Goal: Information Seeking & Learning: Learn about a topic

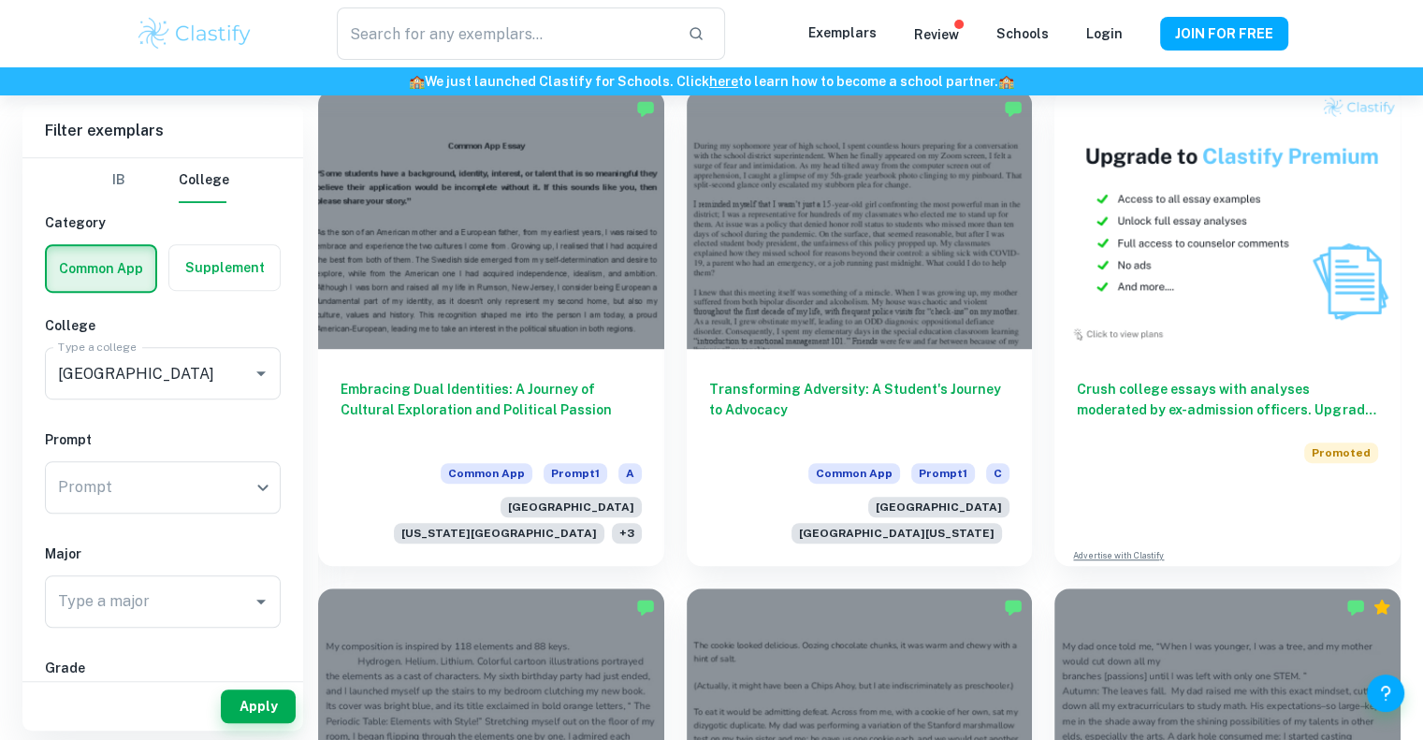
scroll to position [407, 0]
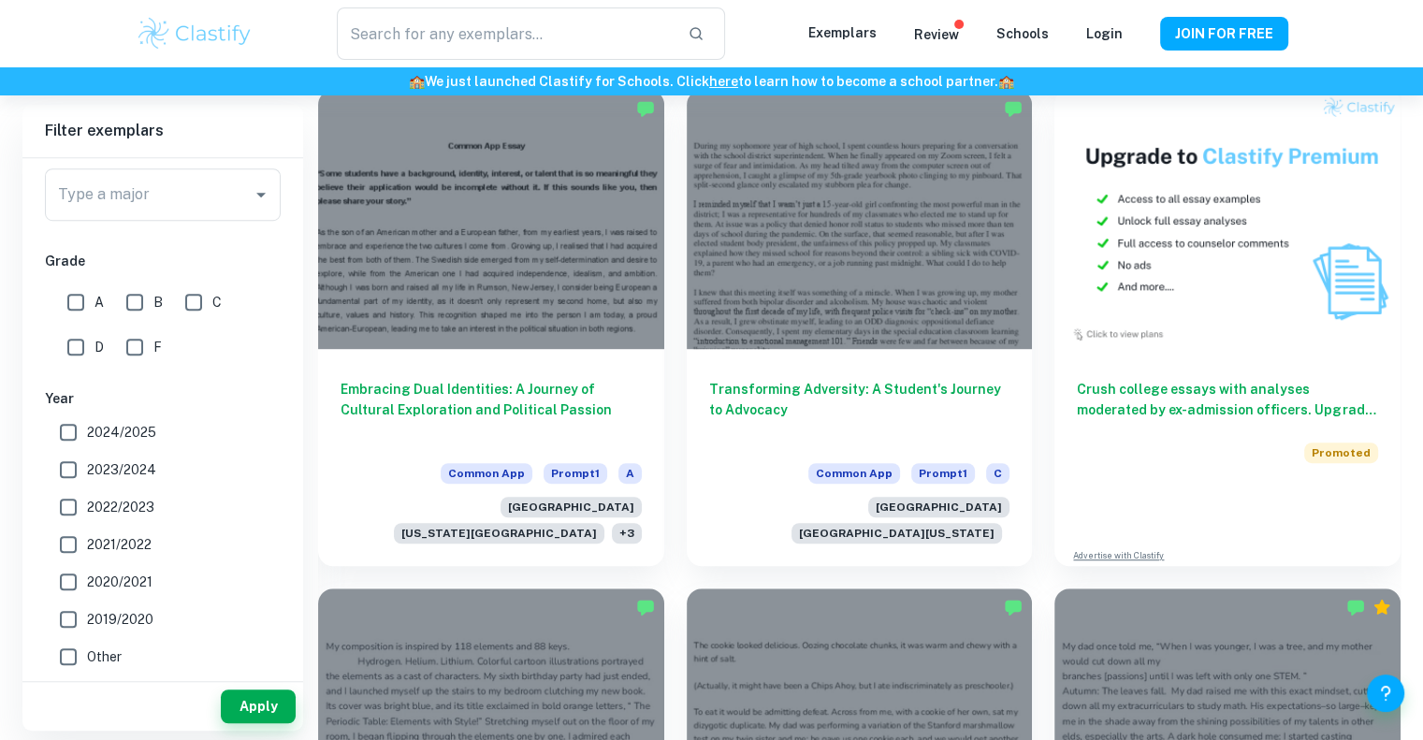
click at [142, 440] on span "2024/2025" at bounding box center [121, 432] width 69 height 21
click at [87, 440] on input "2024/2025" at bounding box center [68, 431] width 37 height 37
checkbox input "true"
click at [142, 474] on span "2023/2024" at bounding box center [121, 469] width 69 height 21
click at [87, 474] on input "2023/2024" at bounding box center [68, 469] width 37 height 37
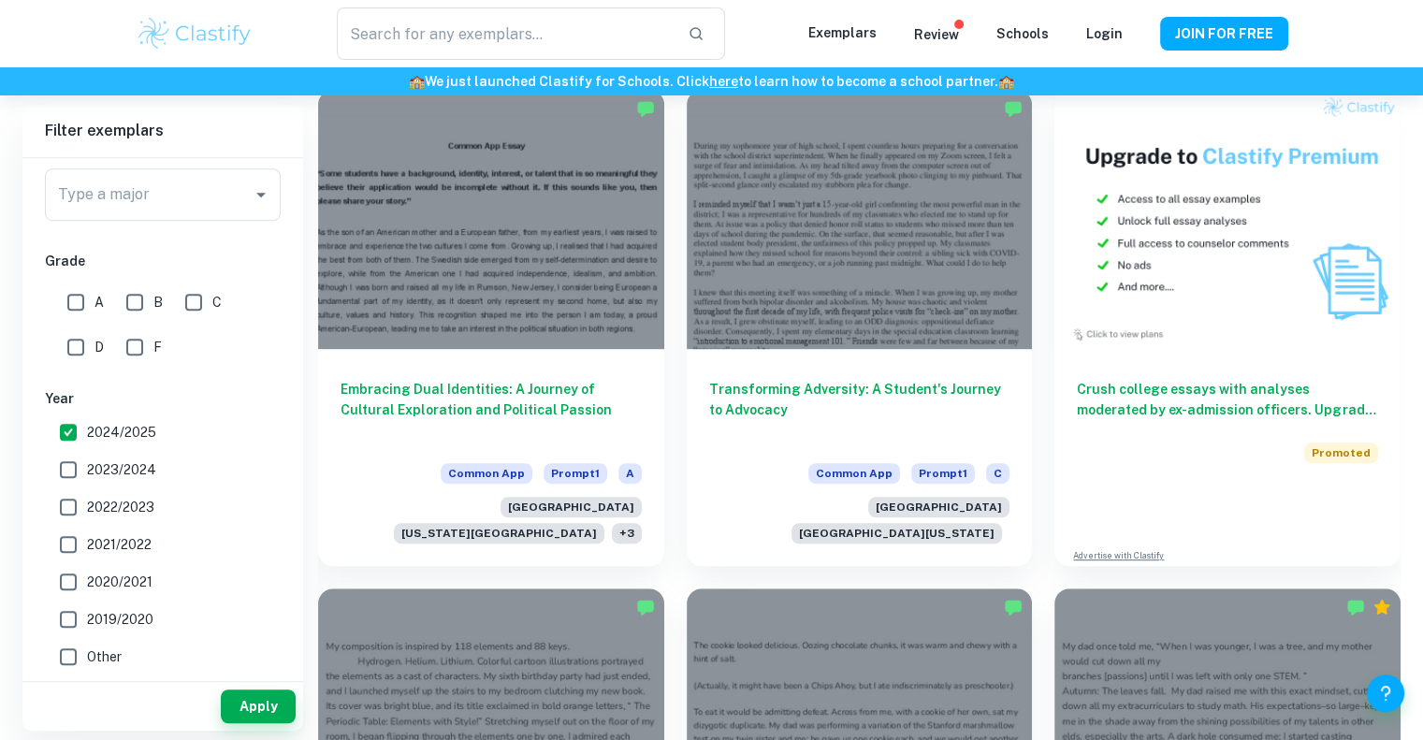
checkbox input "true"
click at [264, 721] on button "Apply" at bounding box center [258, 706] width 75 height 34
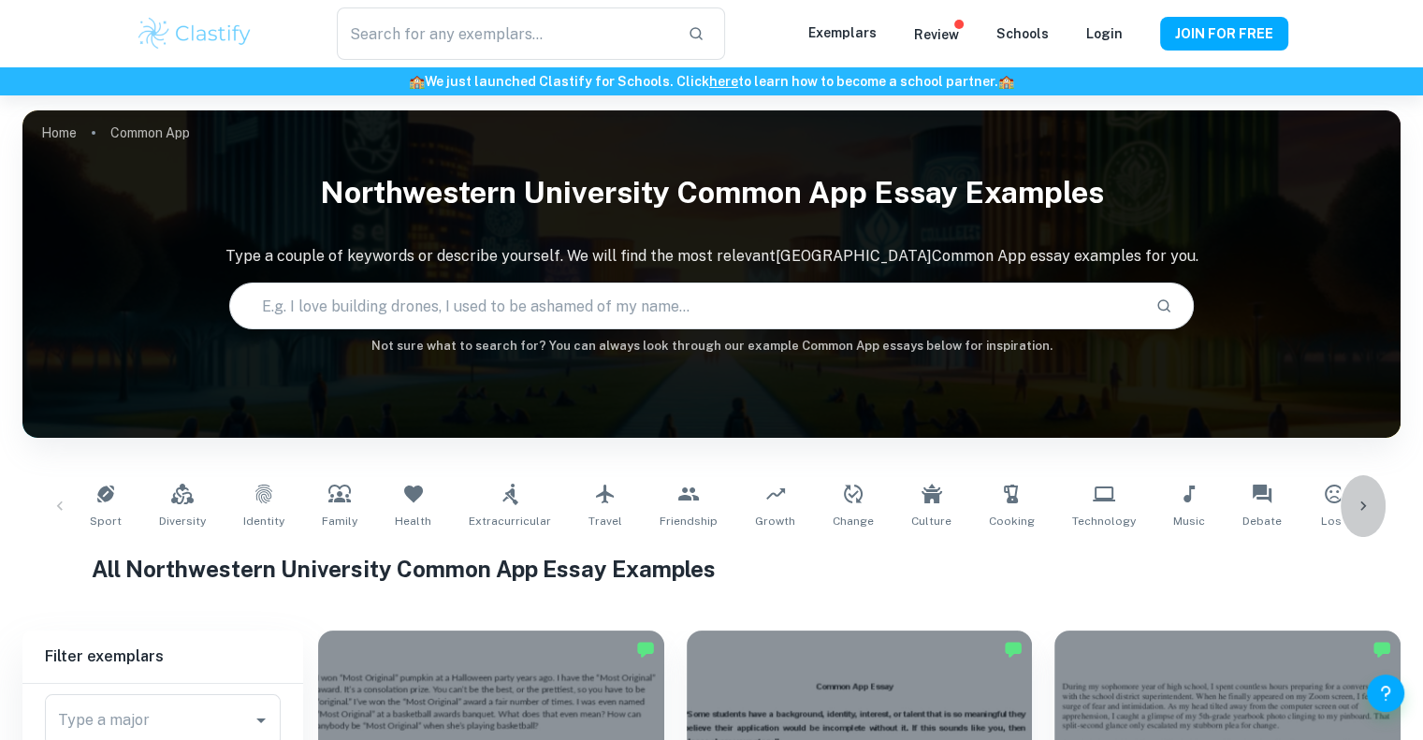
click at [1358, 501] on icon at bounding box center [1362, 506] width 19 height 19
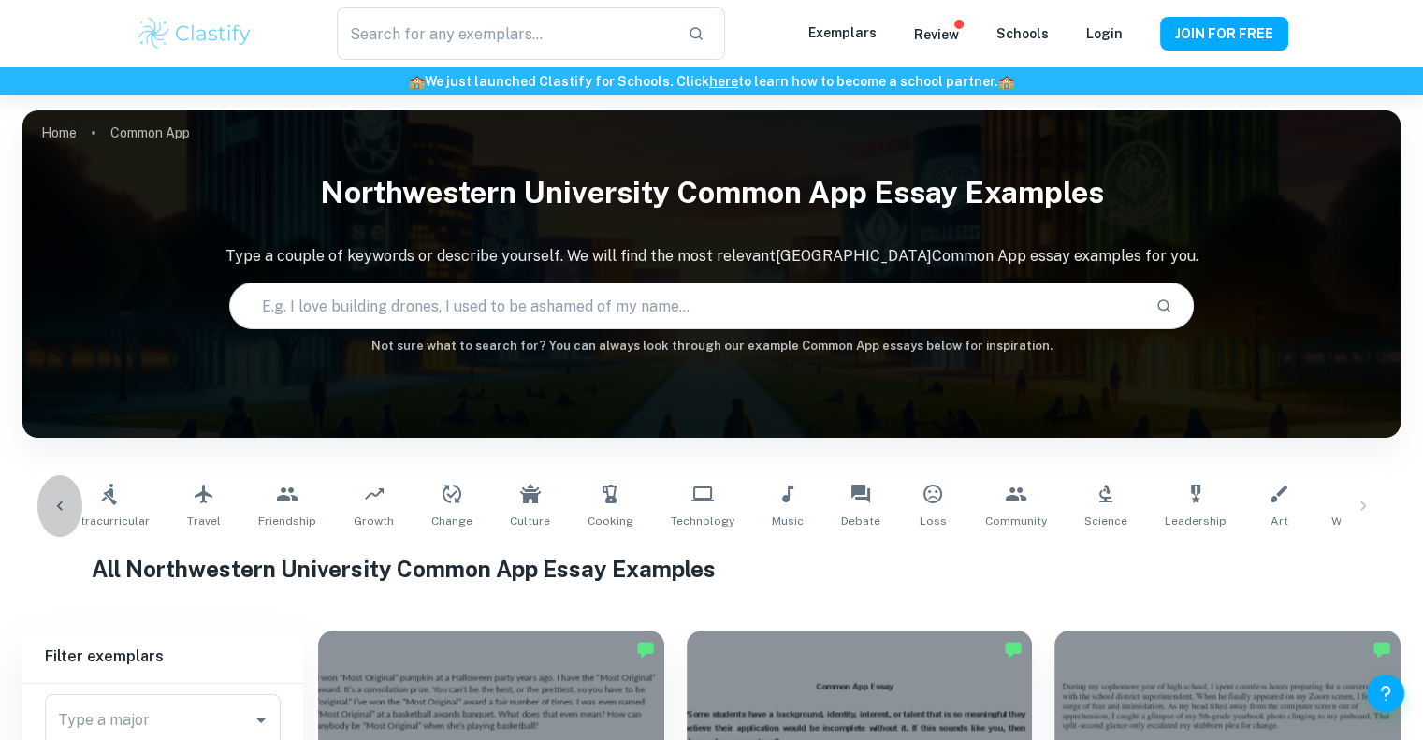
click at [56, 497] on icon at bounding box center [60, 506] width 19 height 19
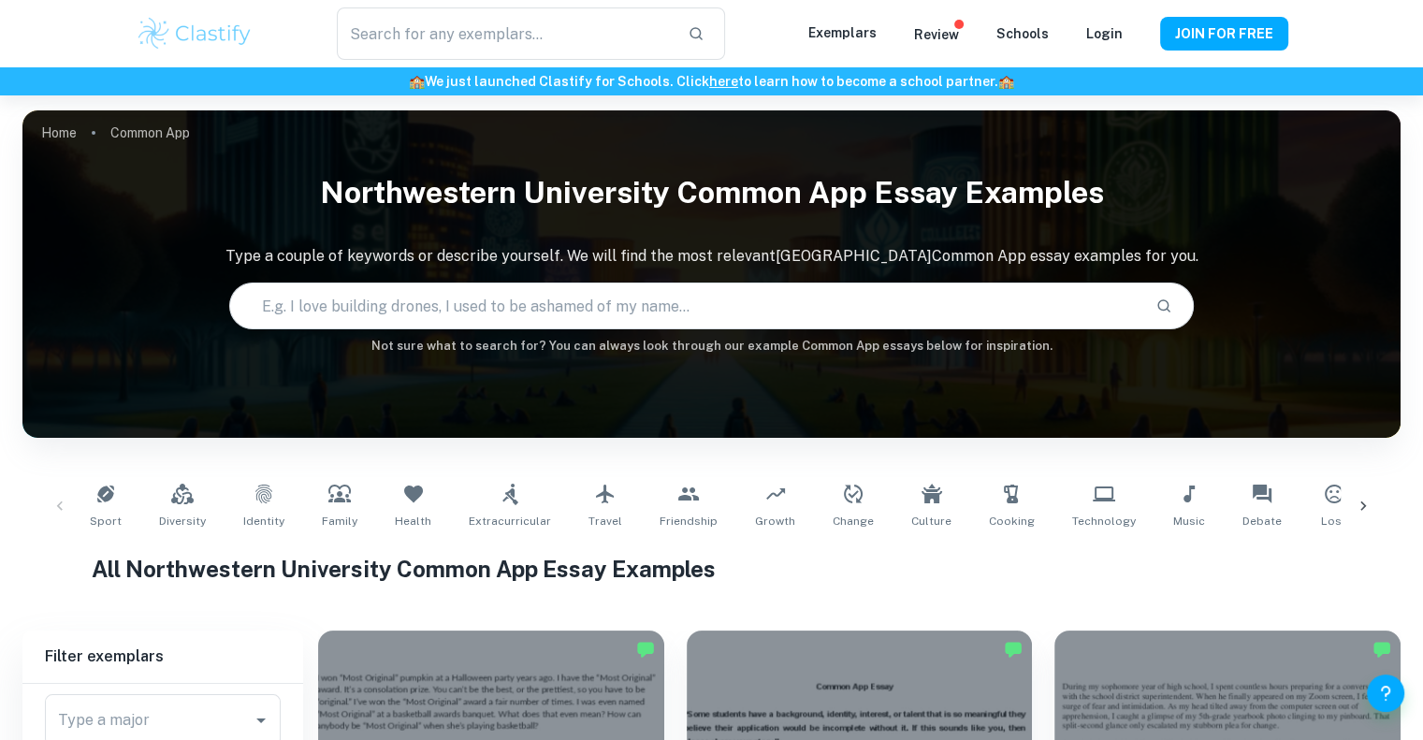
click at [56, 497] on div "Sport Diversity Identity Family Health Extracurricular Travel Friendship Growth…" at bounding box center [711, 506] width 1348 height 62
click at [739, 303] on input "text" at bounding box center [685, 306] width 910 height 52
click at [669, 110] on div "Home Common App [GEOGRAPHIC_DATA] Common App Essay Examples Type a couple of ke…" at bounding box center [711, 110] width 1378 height 0
click at [947, 38] on p "Review" at bounding box center [936, 34] width 45 height 21
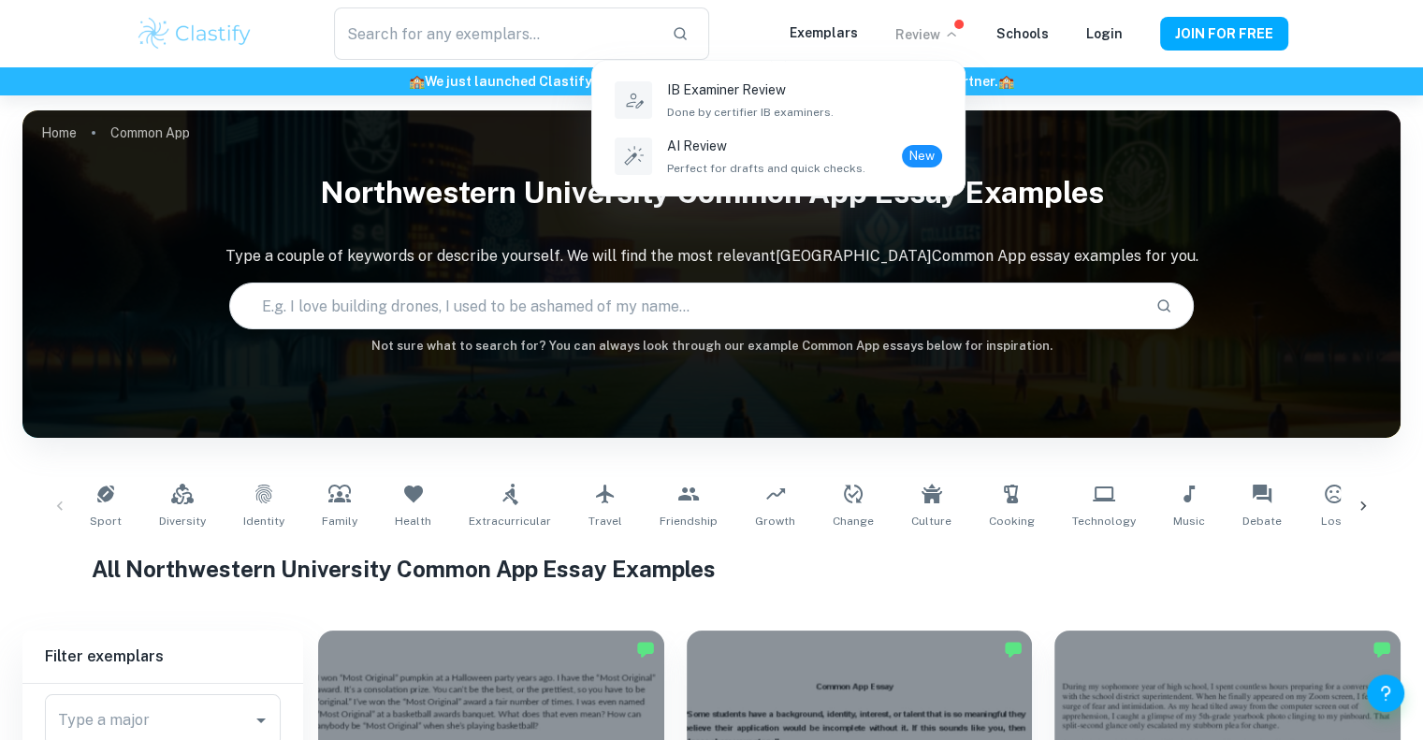
click at [1055, 152] on div at bounding box center [711, 370] width 1423 height 740
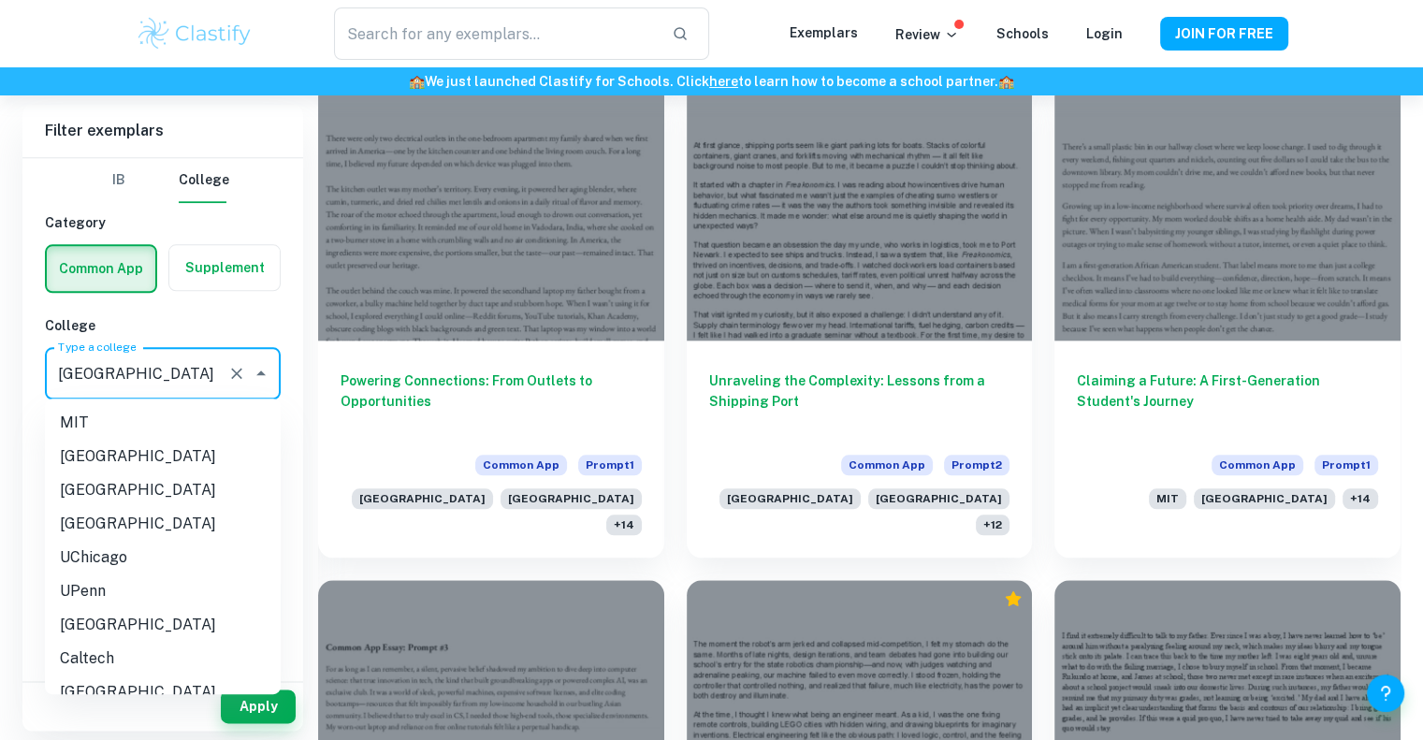
click at [202, 366] on input "[GEOGRAPHIC_DATA]" at bounding box center [136, 373] width 166 height 36
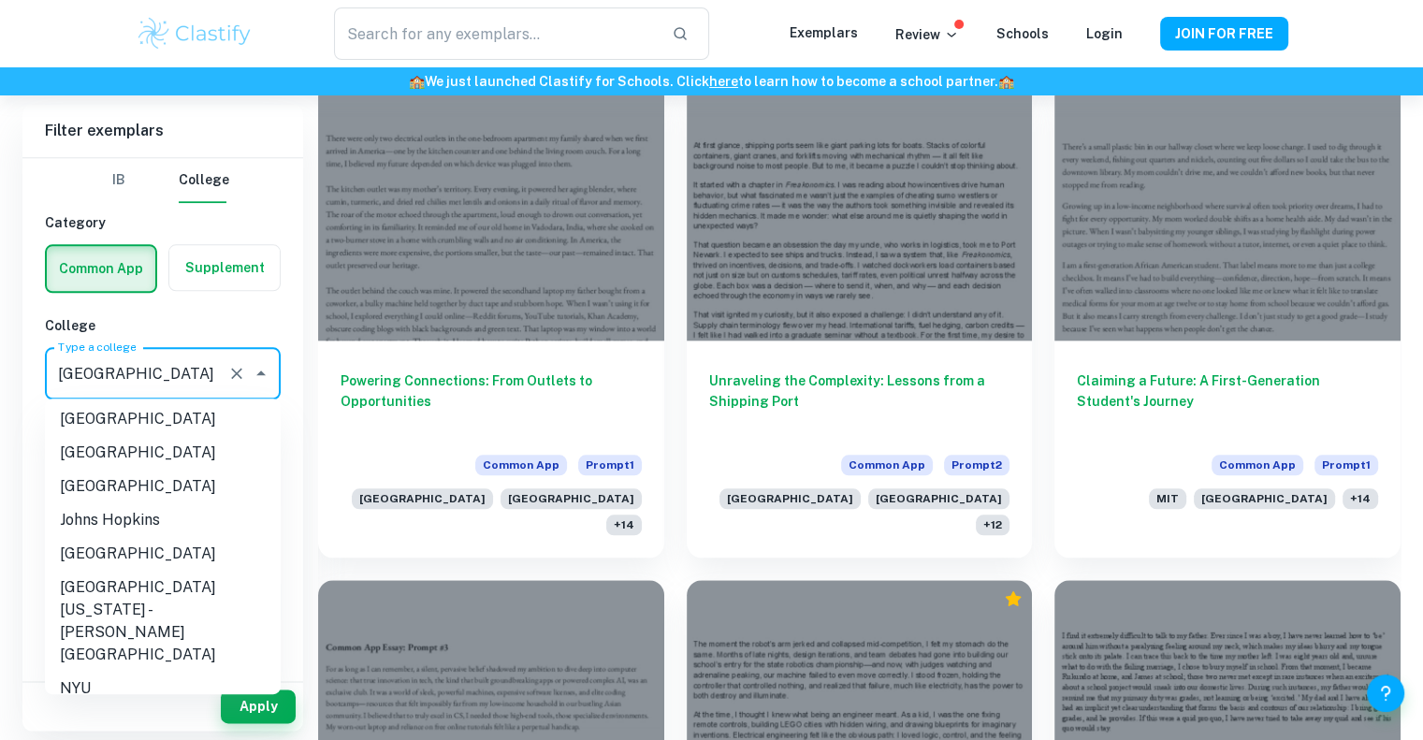
click at [202, 366] on input "[GEOGRAPHIC_DATA]" at bounding box center [136, 373] width 166 height 36
click at [169, 418] on li "[GEOGRAPHIC_DATA]" at bounding box center [163, 419] width 236 height 34
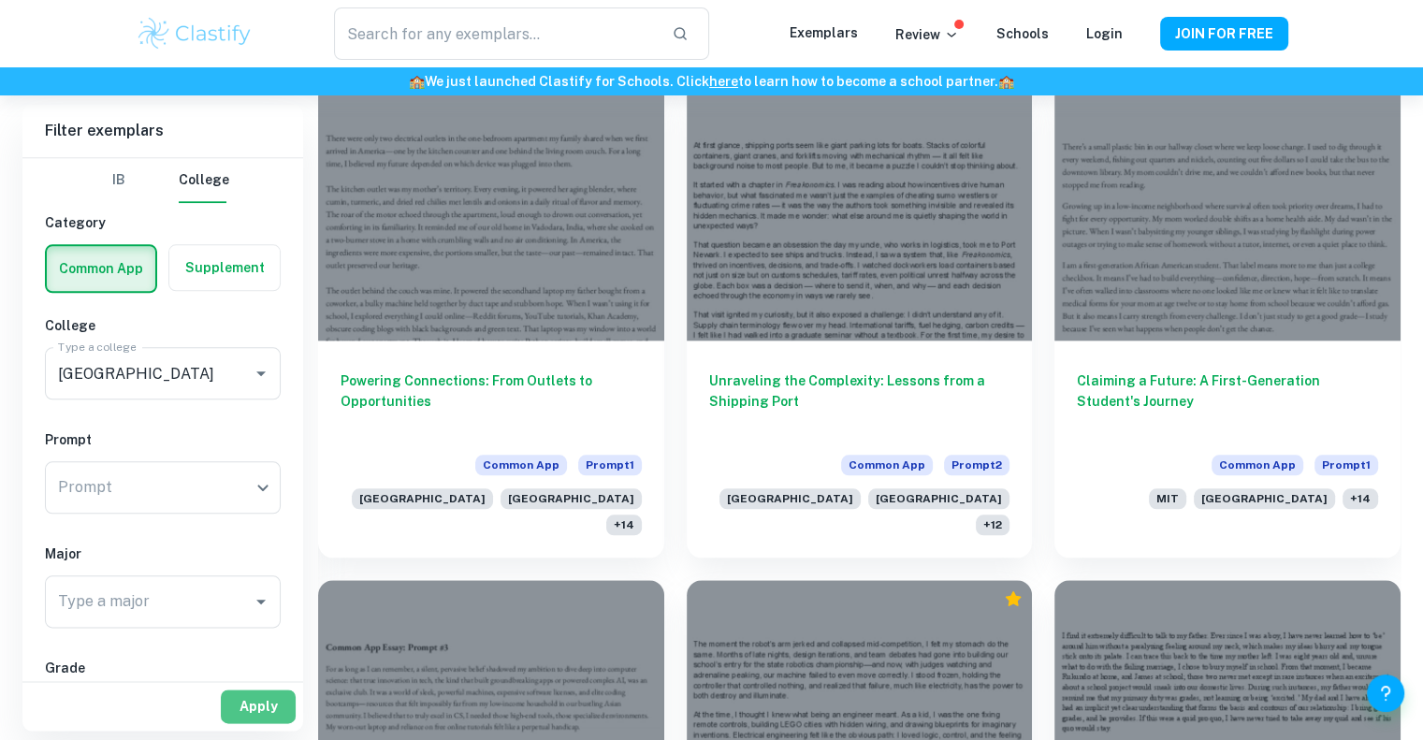
click at [272, 706] on button "Apply" at bounding box center [258, 706] width 75 height 34
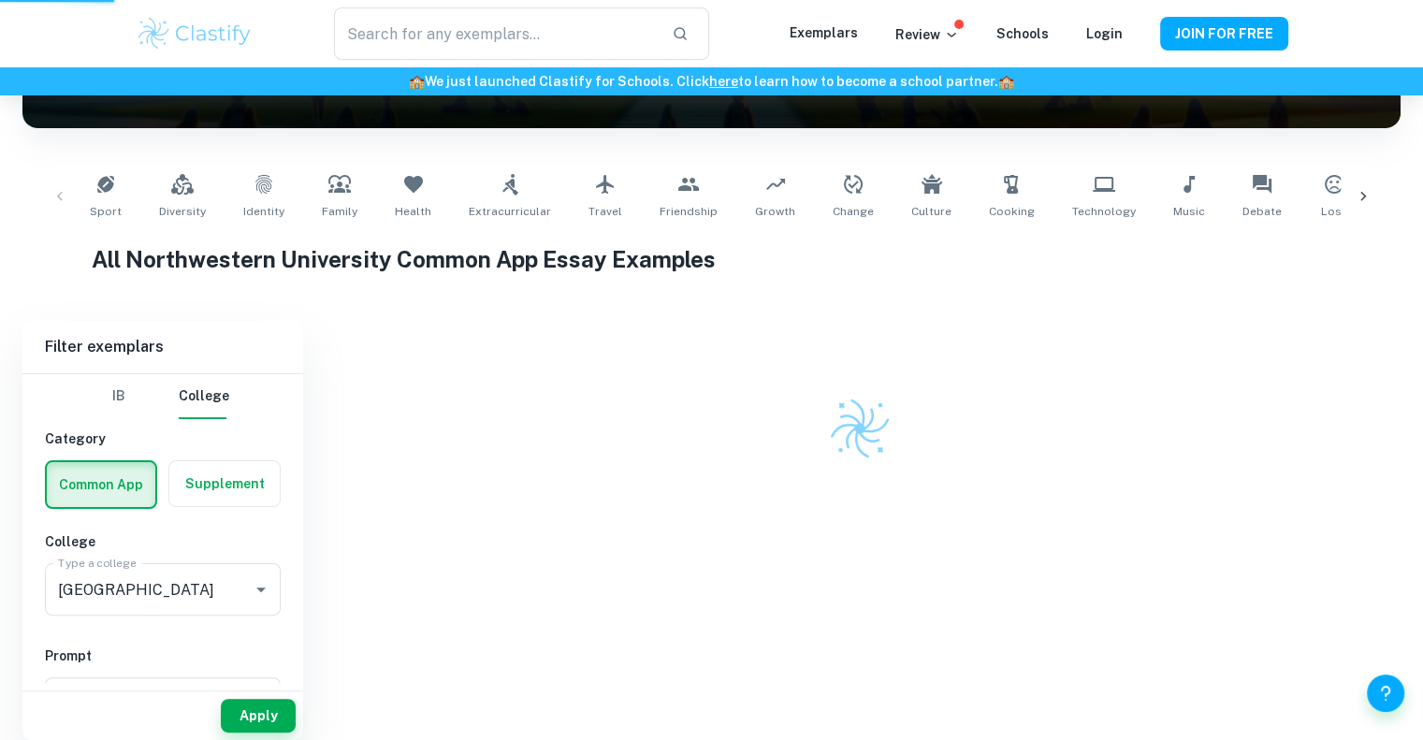
scroll to position [292, 0]
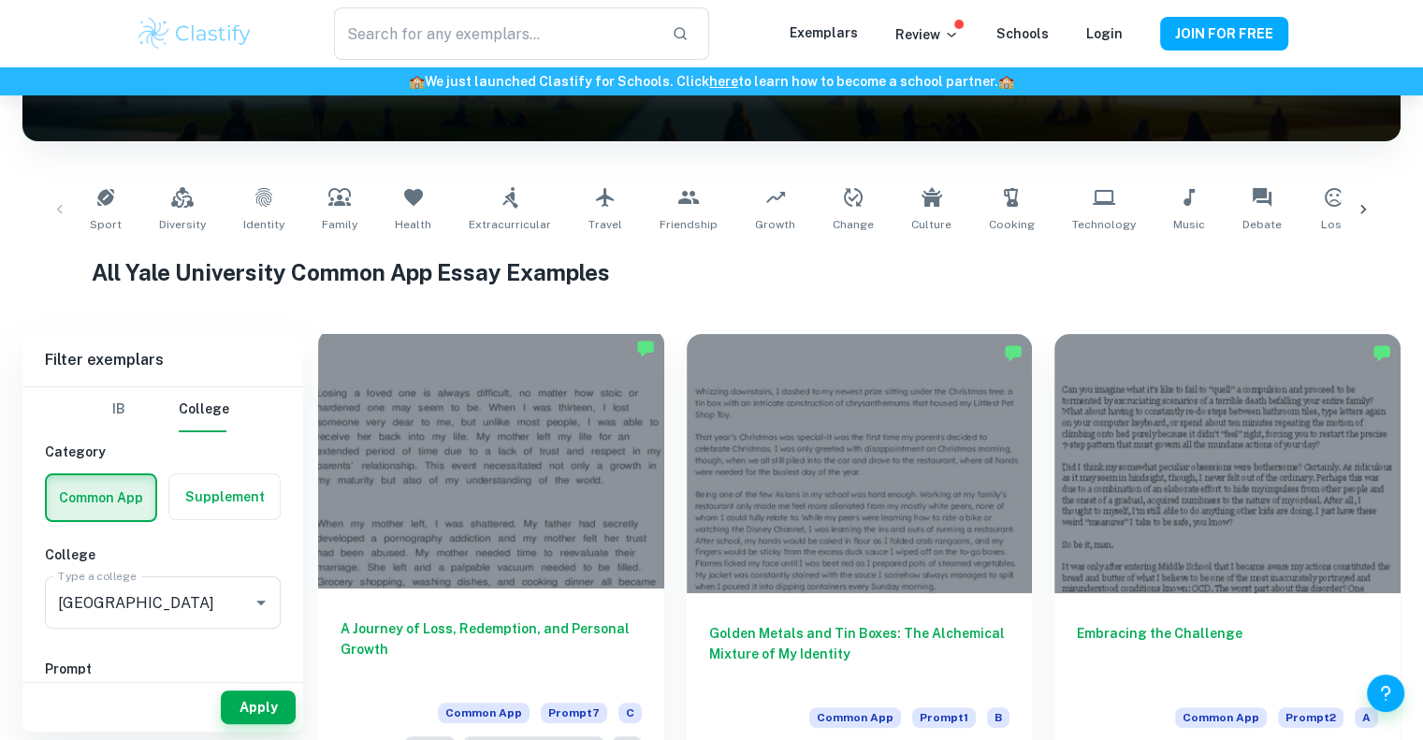
scroll to position [298, 0]
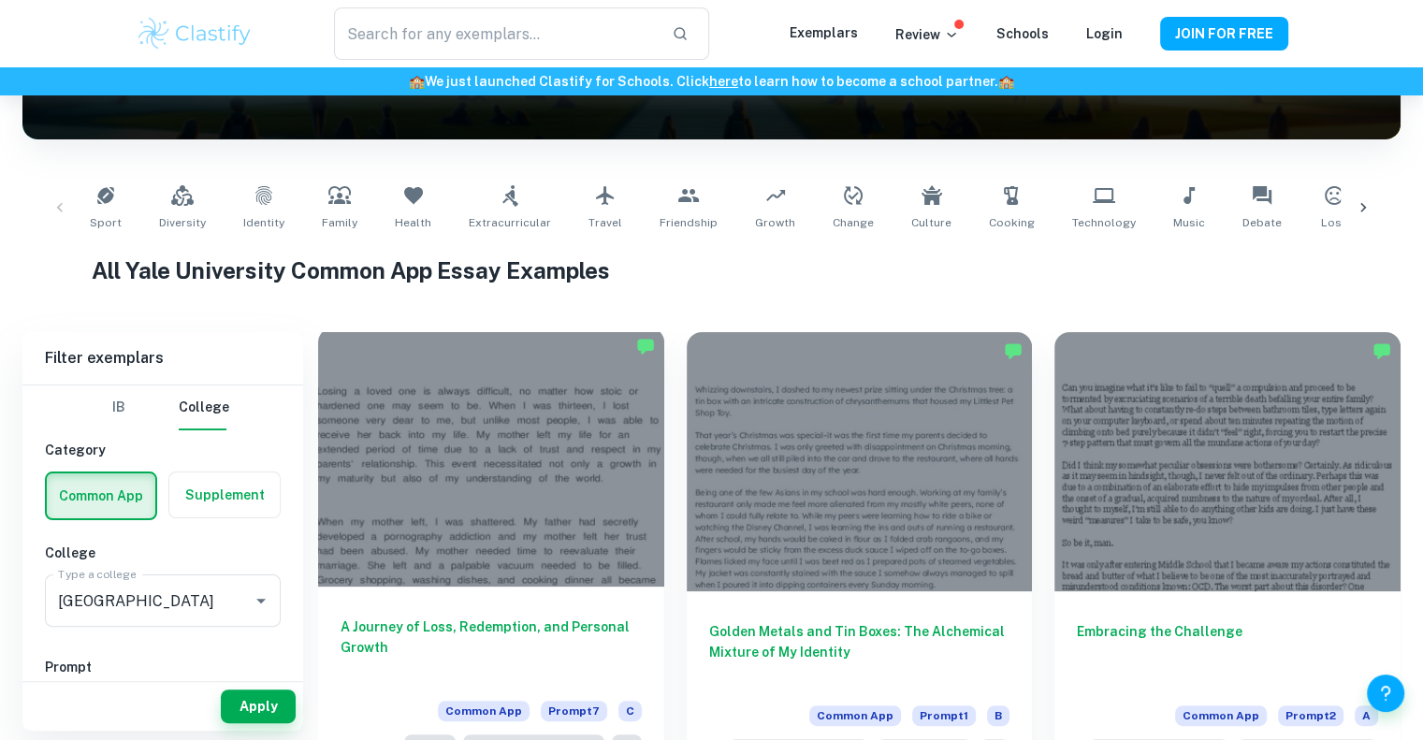
click at [443, 631] on h6 "A Journey of Loss, Redemption, and Personal Growth" at bounding box center [490, 647] width 301 height 62
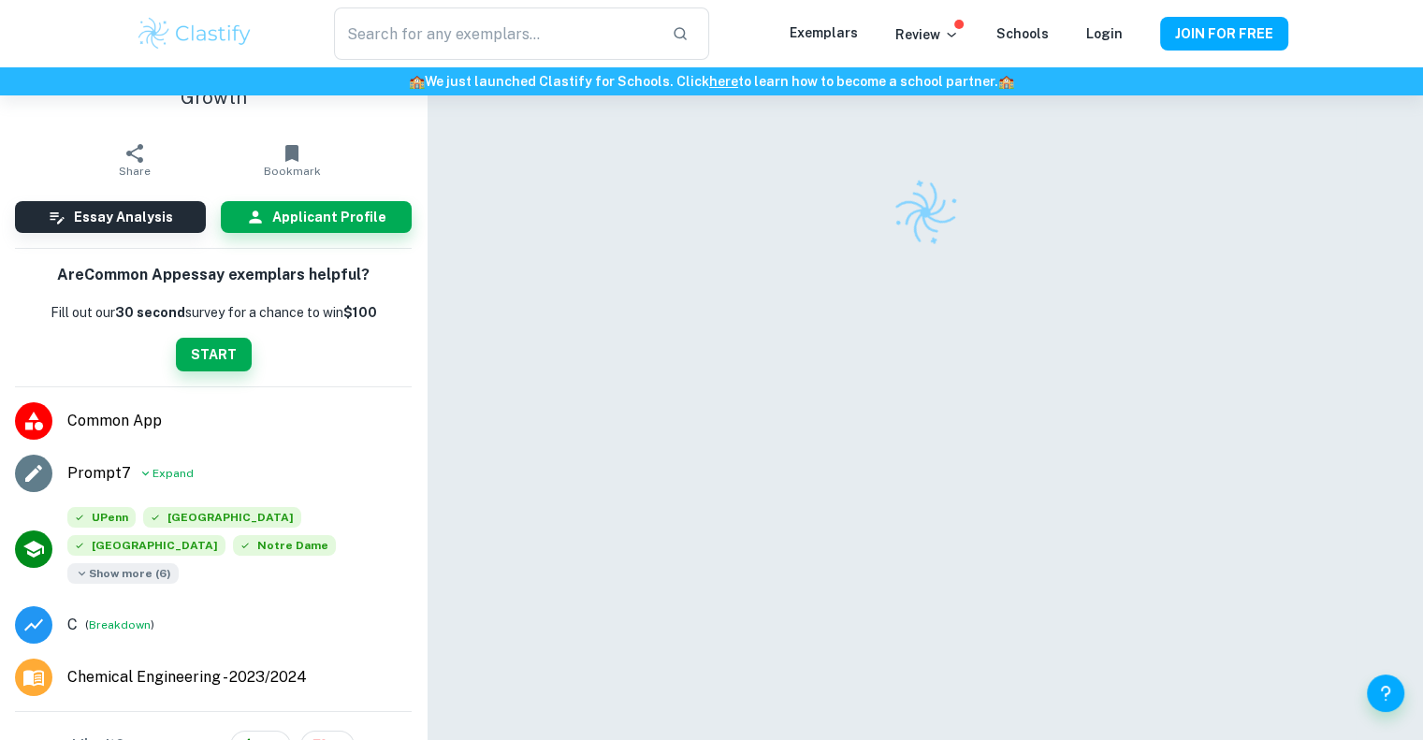
scroll to position [116, 0]
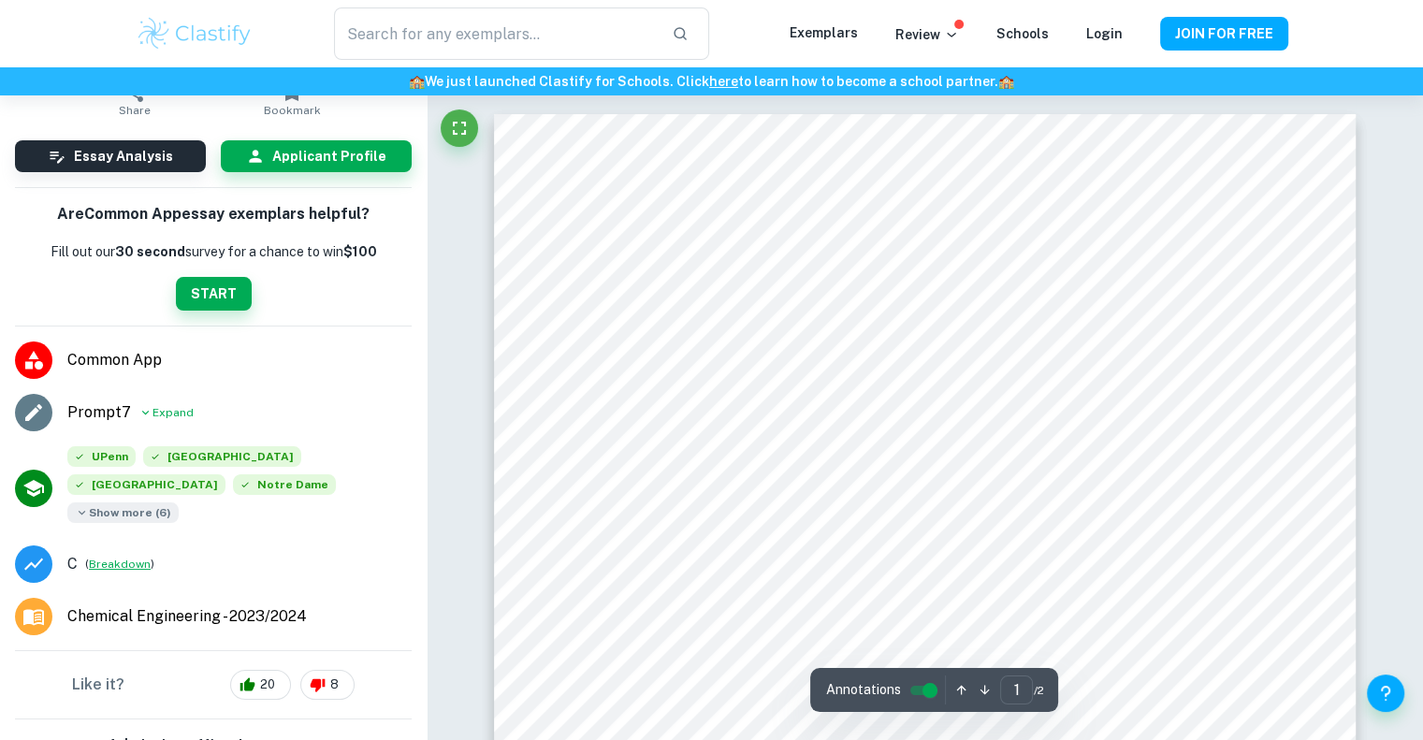
click at [109, 556] on button "Breakdown" at bounding box center [120, 564] width 62 height 17
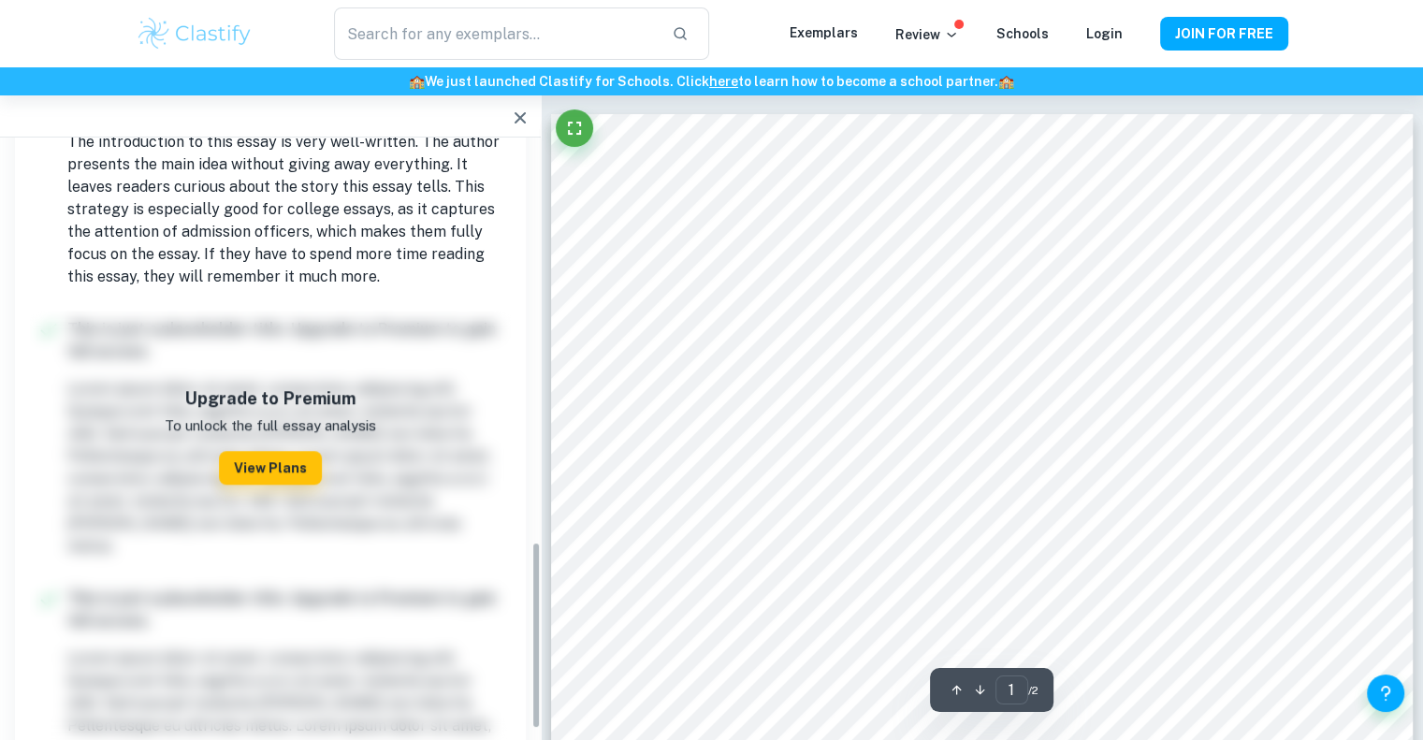
scroll to position [1298, 0]
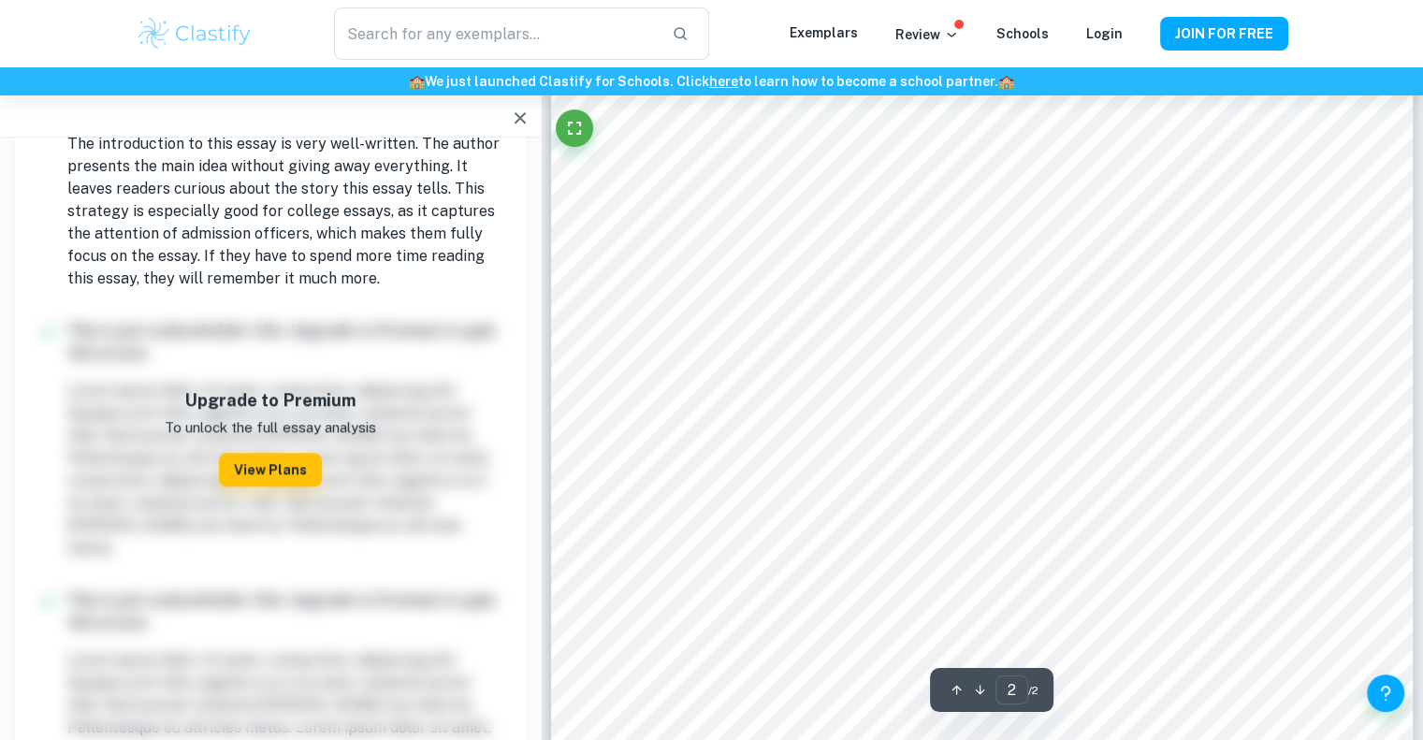
type input "1"
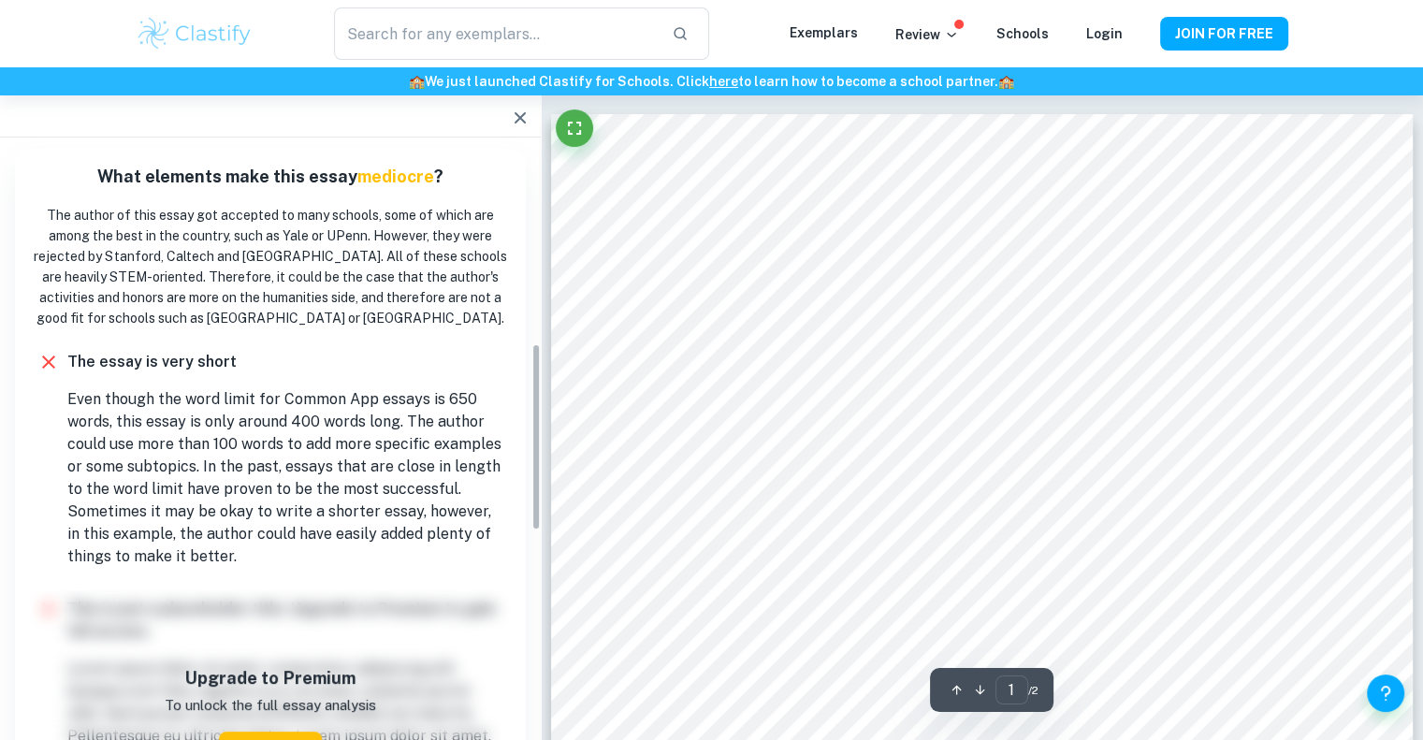
scroll to position [0, 0]
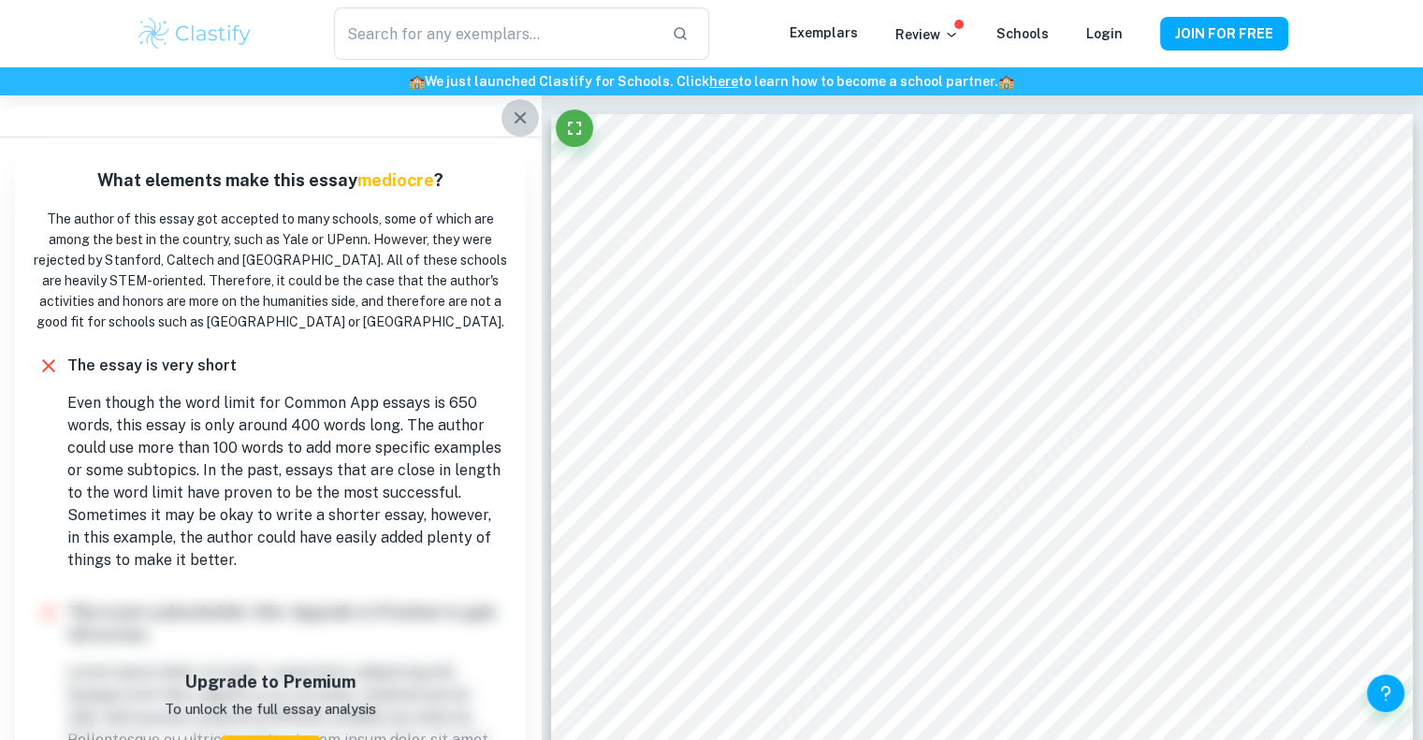
click at [530, 112] on icon "button" at bounding box center [520, 118] width 22 height 22
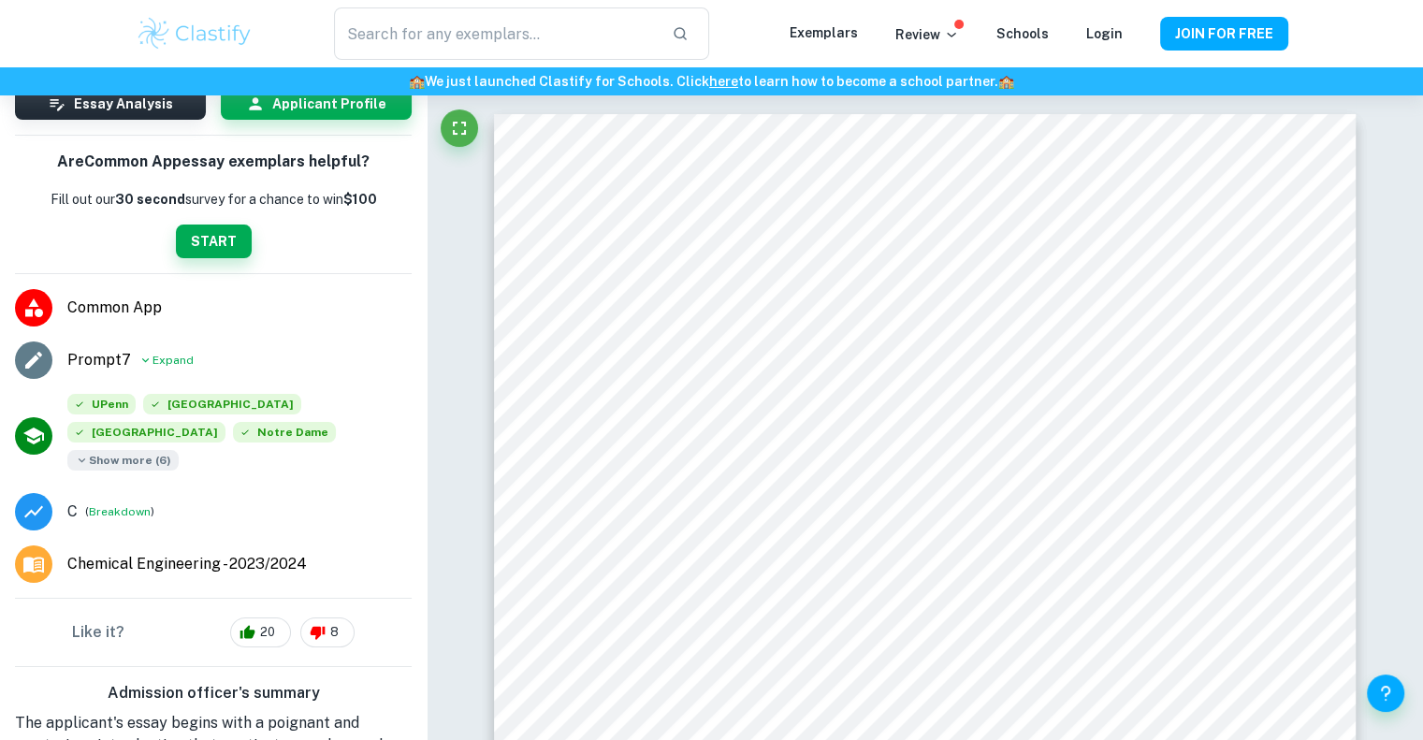
scroll to position [168, 0]
click at [246, 427] on div "Accepted: [GEOGRAPHIC_DATA]" at bounding box center [220, 440] width 188 height 38
click at [184, 429] on div "Accepted: [GEOGRAPHIC_DATA]" at bounding box center [220, 440] width 188 height 38
drag, startPoint x: 220, startPoint y: 422, endPoint x: 248, endPoint y: 427, distance: 28.6
click at [179, 450] on span "Show more ( 6 )" at bounding box center [122, 460] width 111 height 21
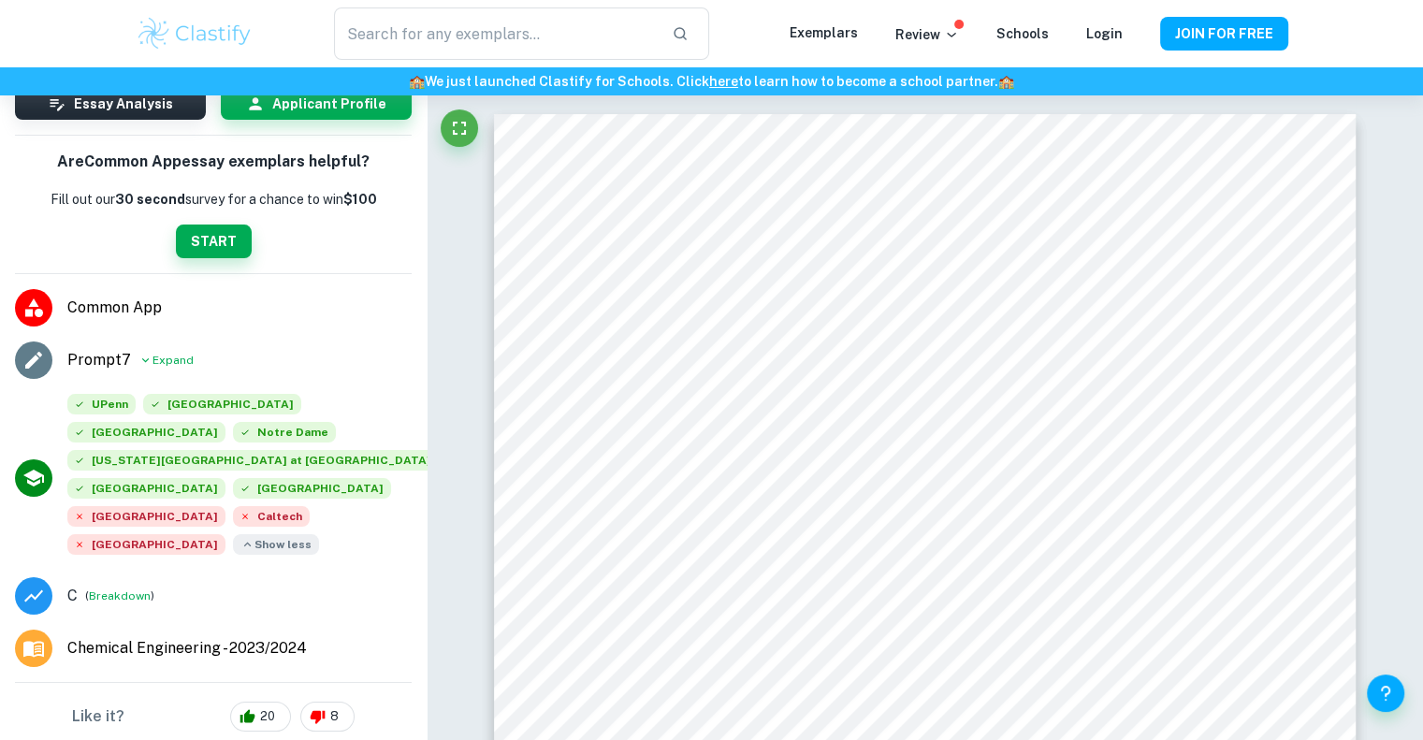
click at [333, 510] on div "UPenn [GEOGRAPHIC_DATA] [GEOGRAPHIC_DATA] [GEOGRAPHIC_DATA][US_STATE] at [PERSO…" at bounding box center [249, 478] width 379 height 168
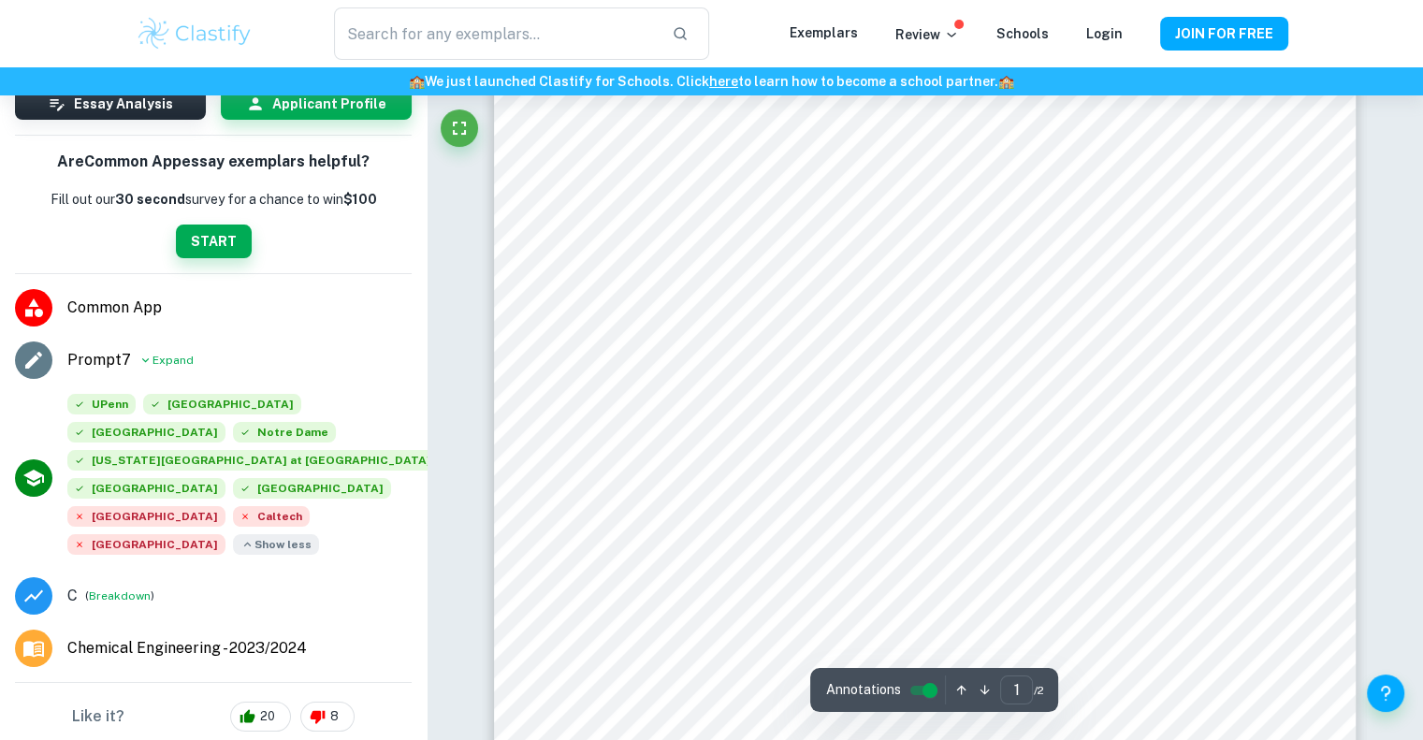
scroll to position [176, 0]
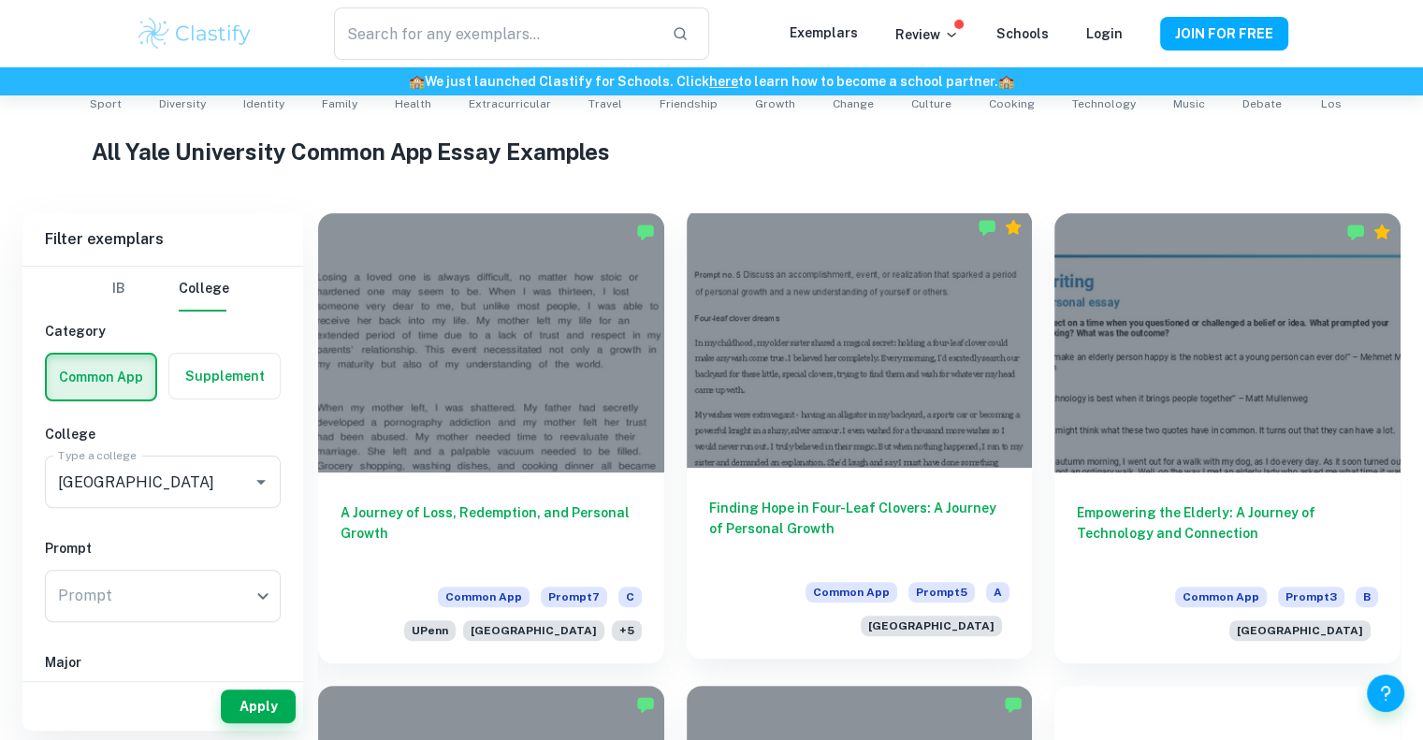
scroll to position [418, 0]
click at [819, 524] on h6 "Finding Hope in Four-Leaf Clovers: A Journey of Personal Growth" at bounding box center [859, 528] width 301 height 62
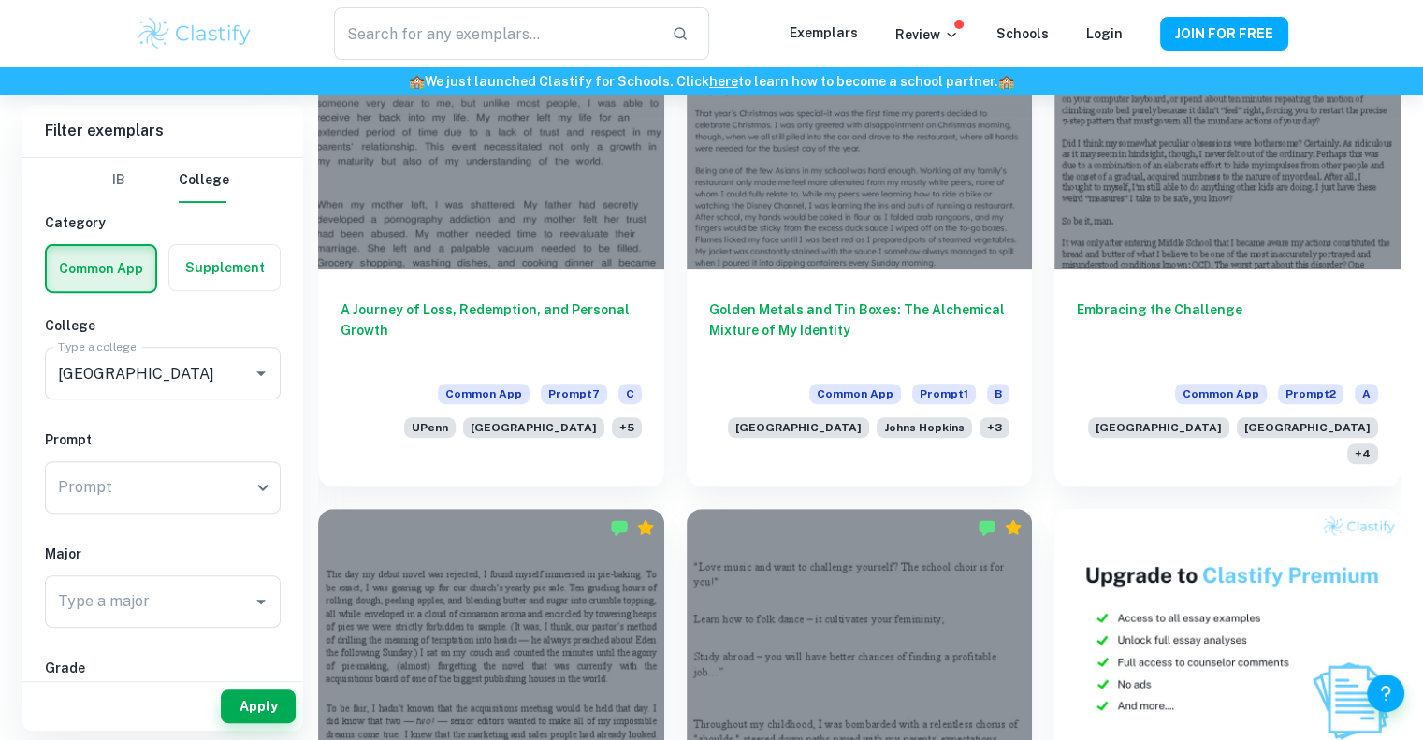
scroll to position [523, 0]
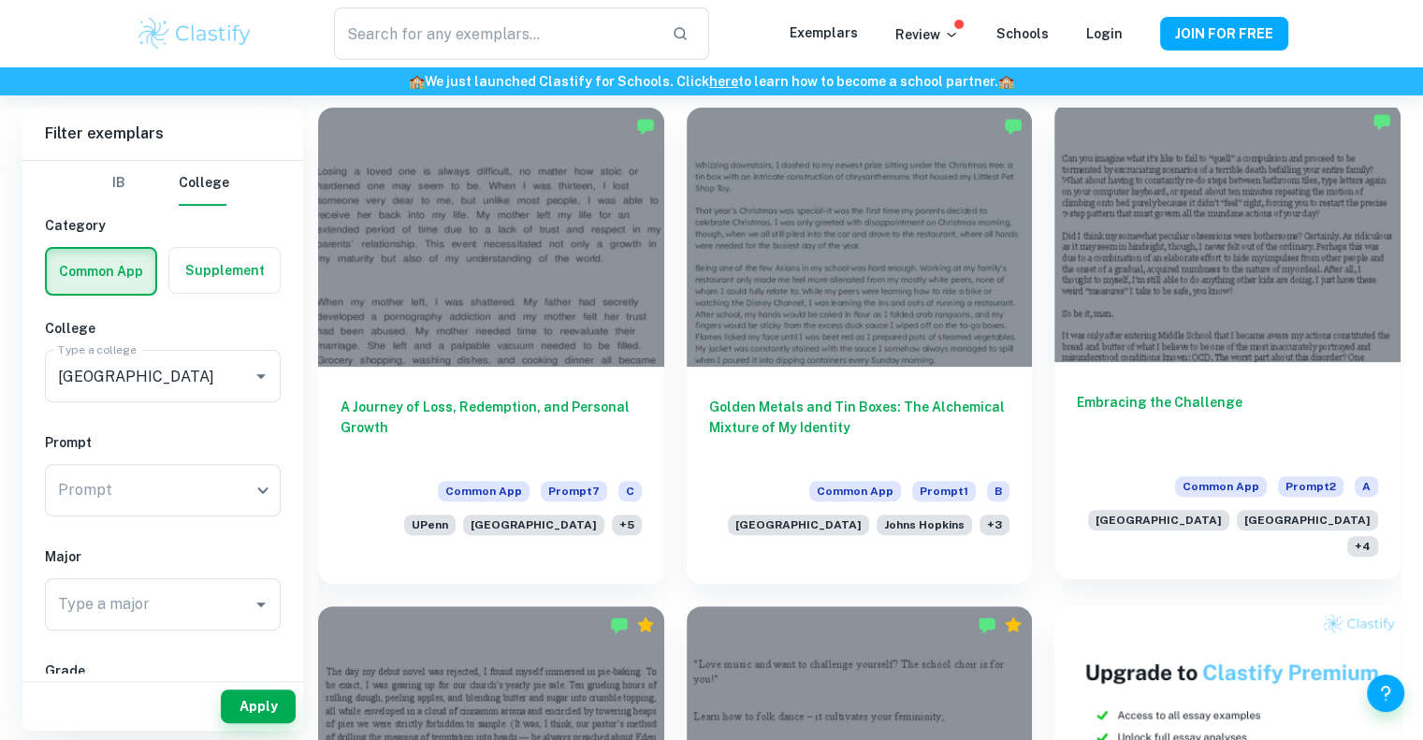
click at [1130, 404] on h6 "Embracing the Challenge" at bounding box center [1227, 423] width 301 height 62
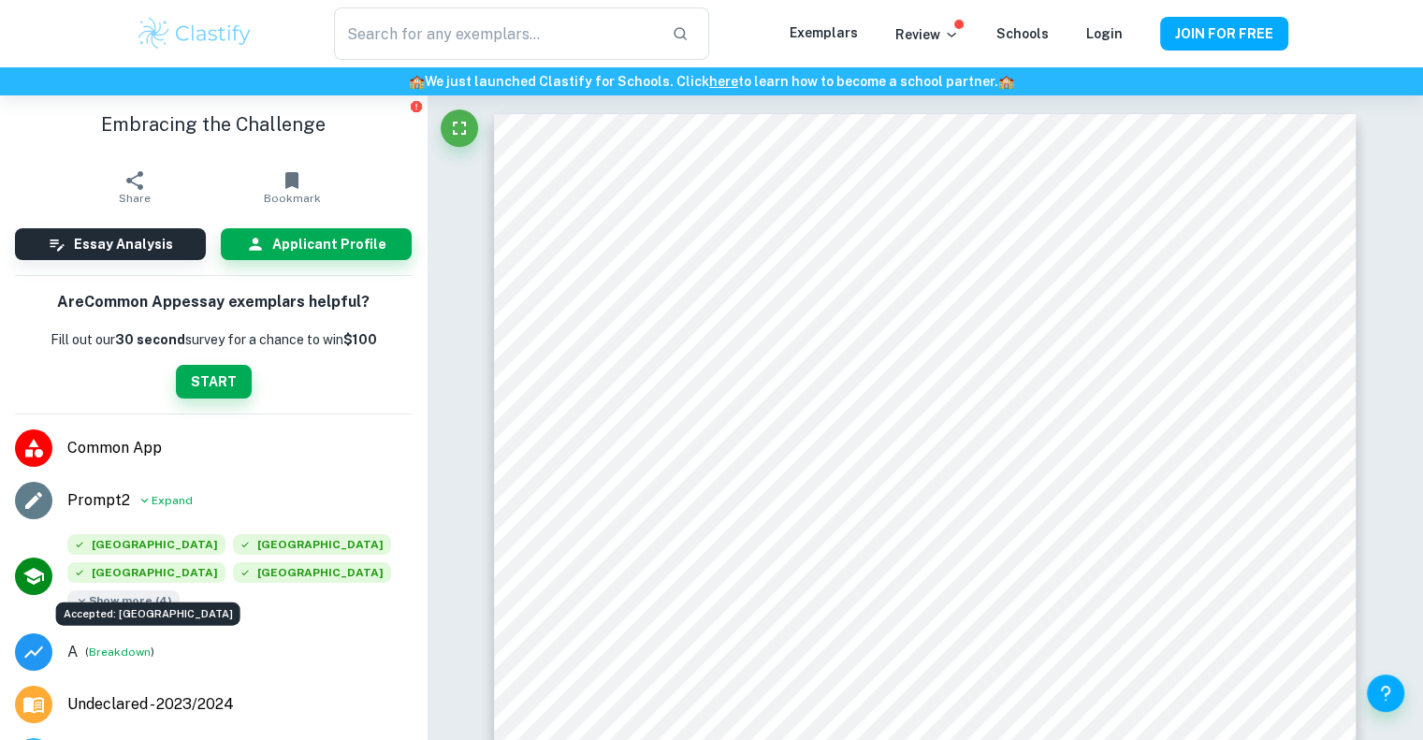
click at [157, 600] on div "Accepted: [GEOGRAPHIC_DATA]" at bounding box center [148, 608] width 188 height 38
click at [109, 595] on span "Show more ( 4 )" at bounding box center [123, 600] width 112 height 21
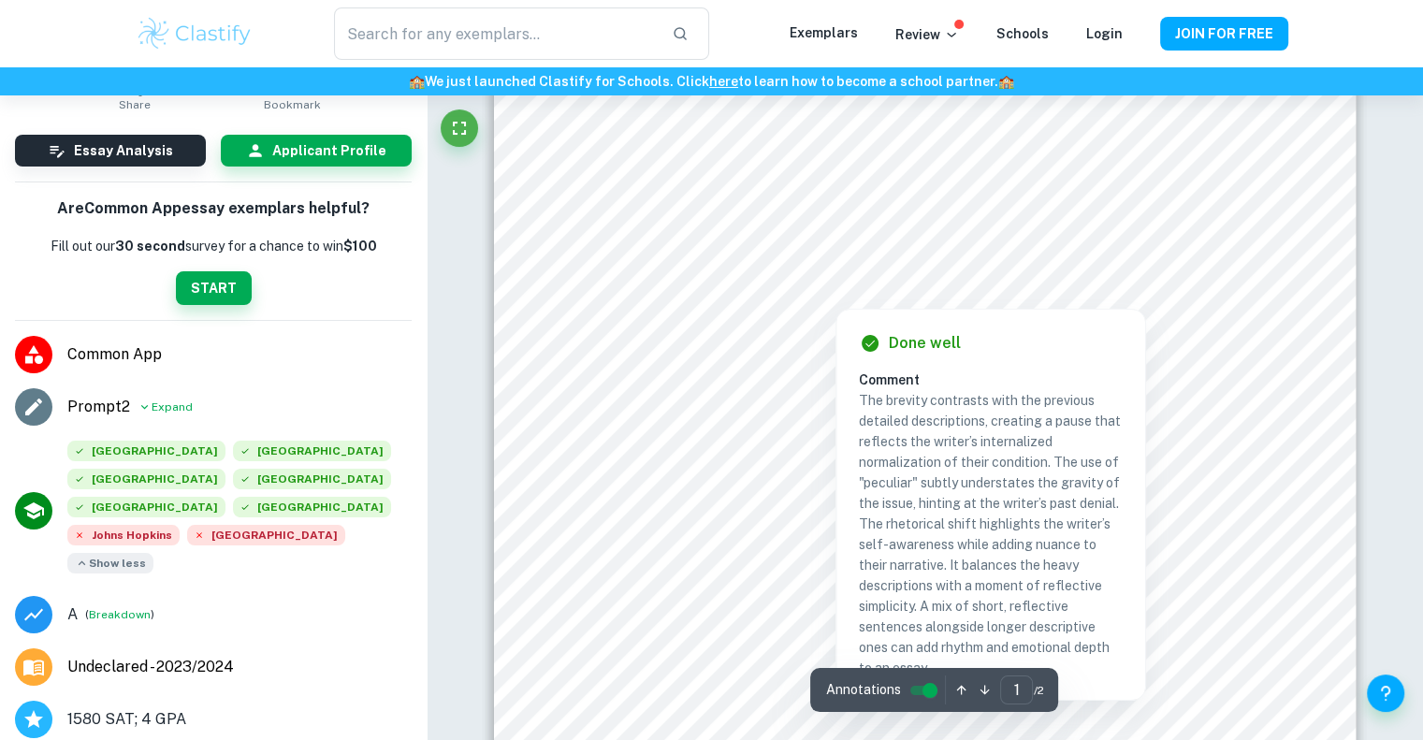
scroll to position [164, 0]
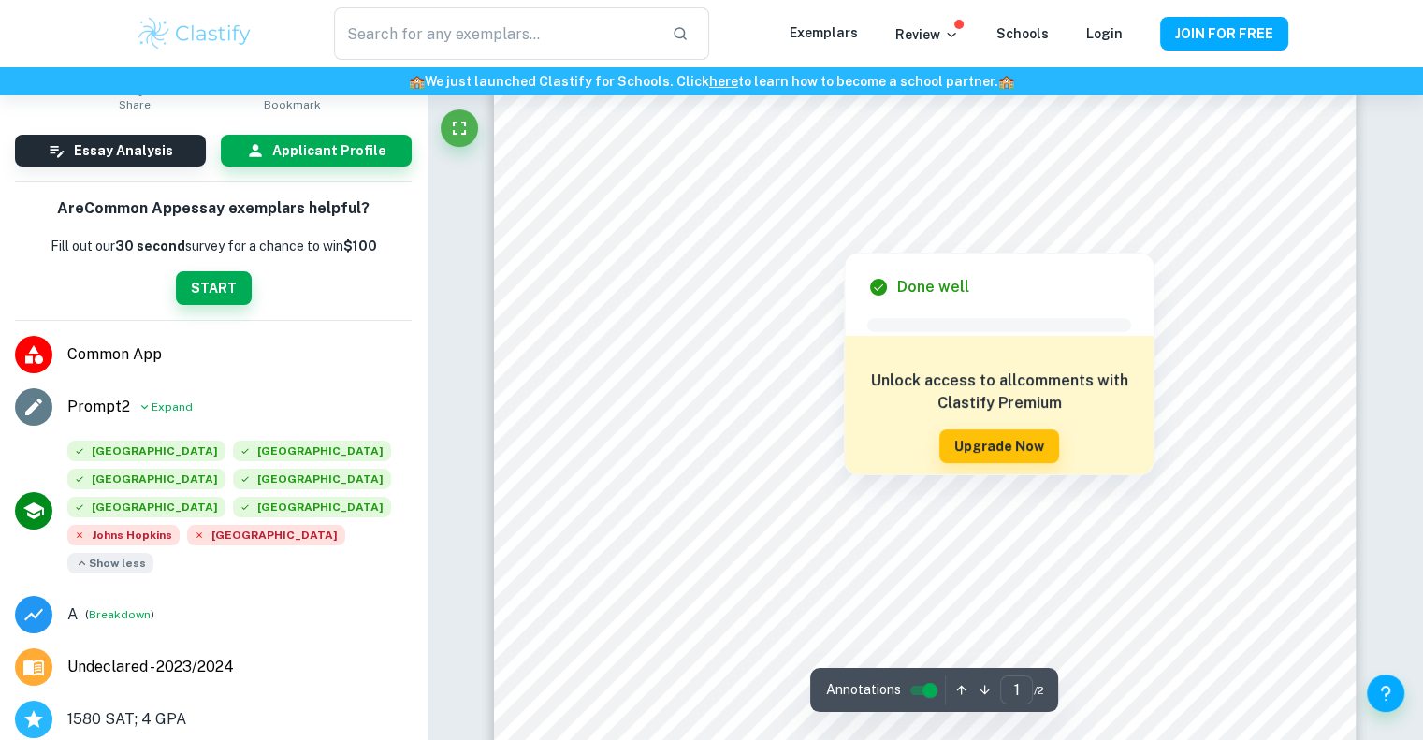
click at [733, 238] on div at bounding box center [844, 237] width 498 height 22
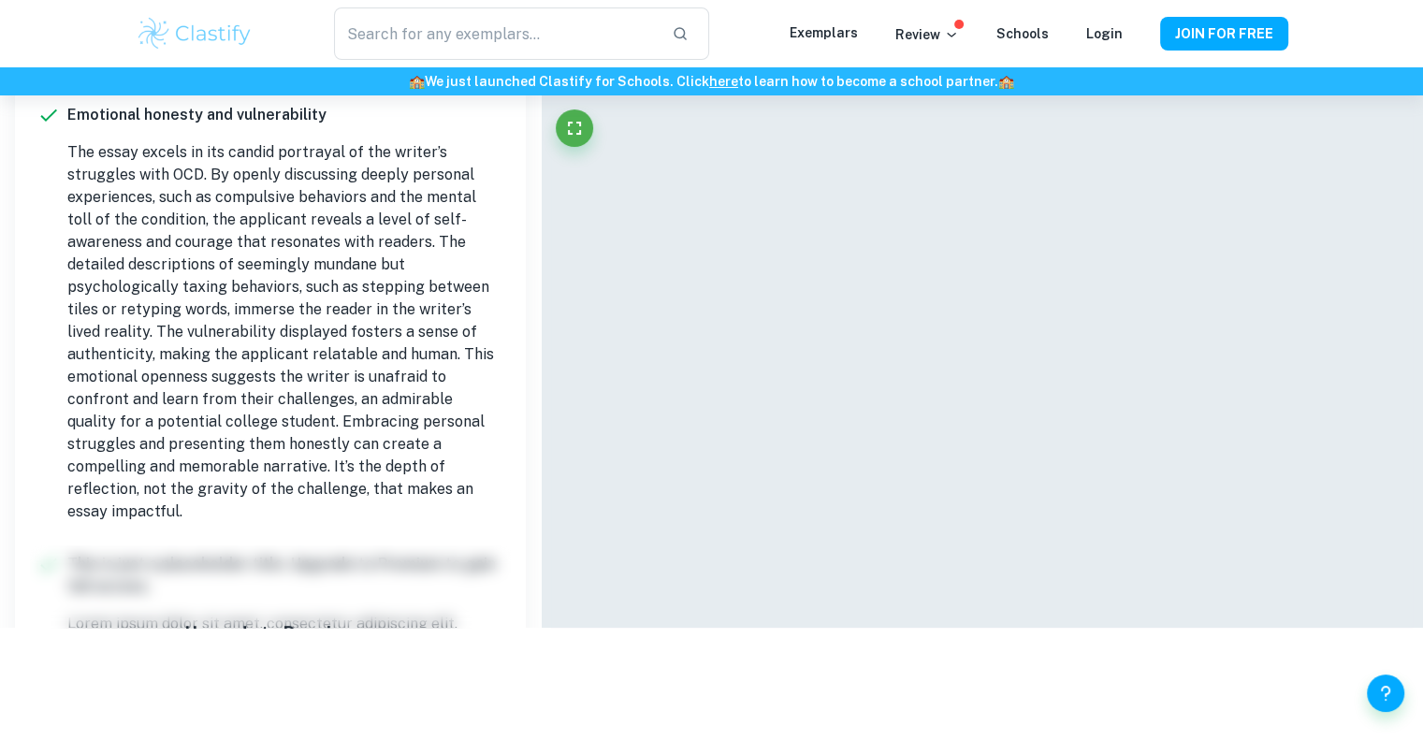
scroll to position [0, 0]
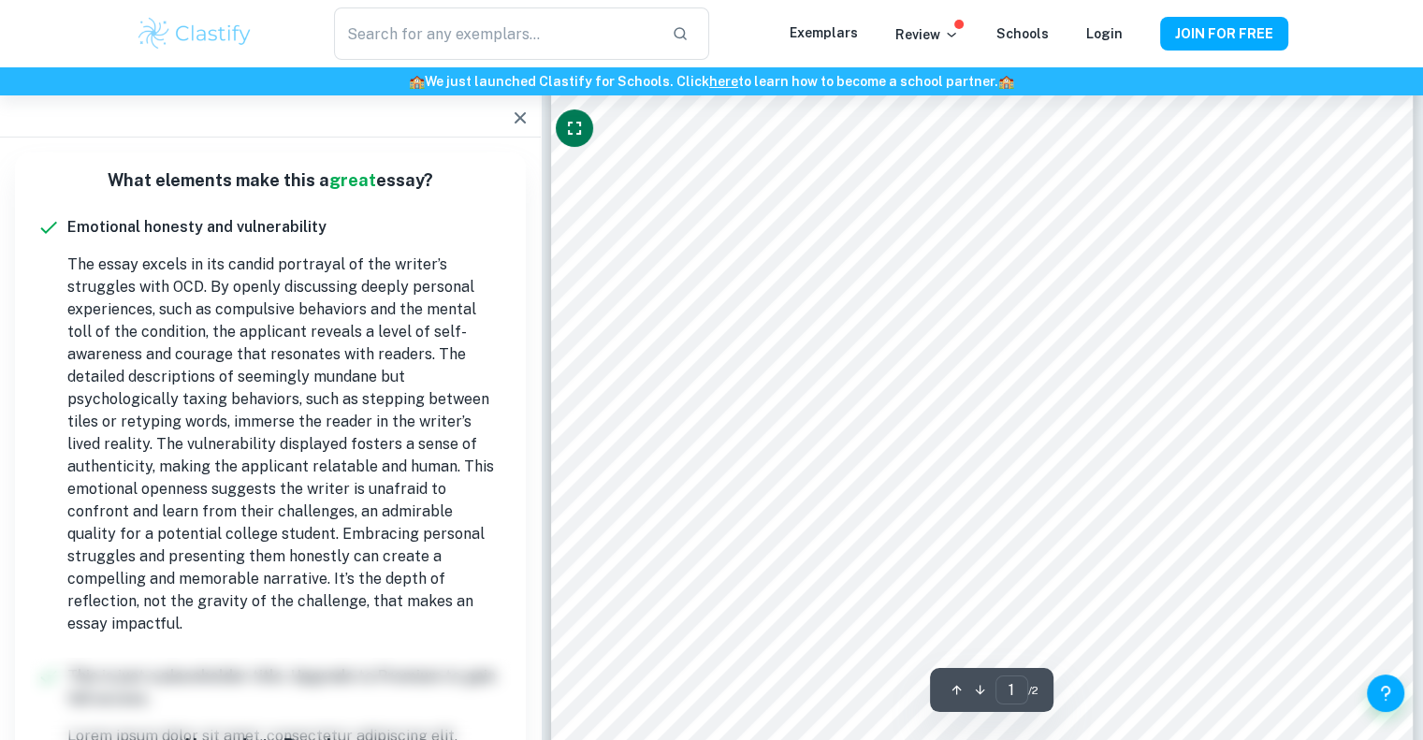
drag, startPoint x: 589, startPoint y: 115, endPoint x: 567, endPoint y: 131, distance: 27.5
click at [567, 131] on div at bounding box center [574, 132] width 37 height 47
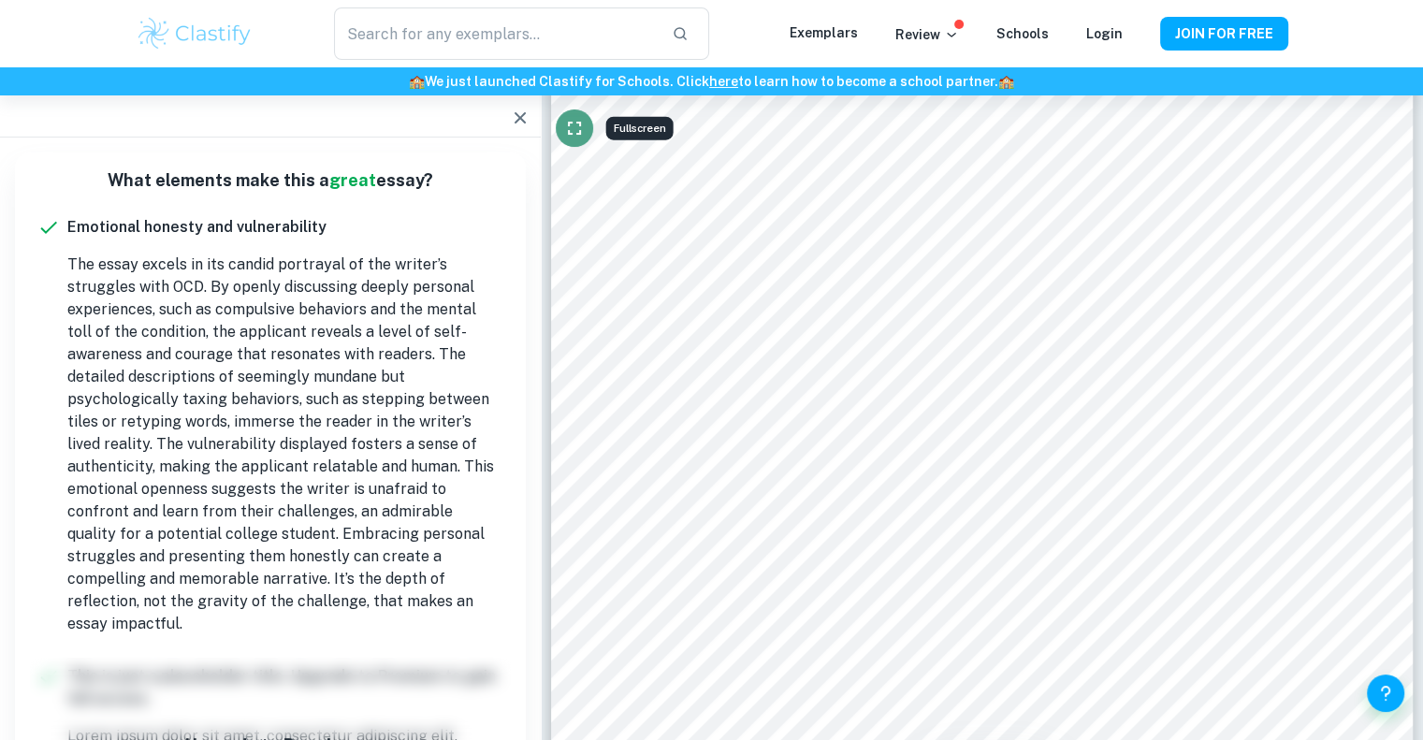
click at [567, 131] on icon "Fullscreen" at bounding box center [574, 128] width 22 height 22
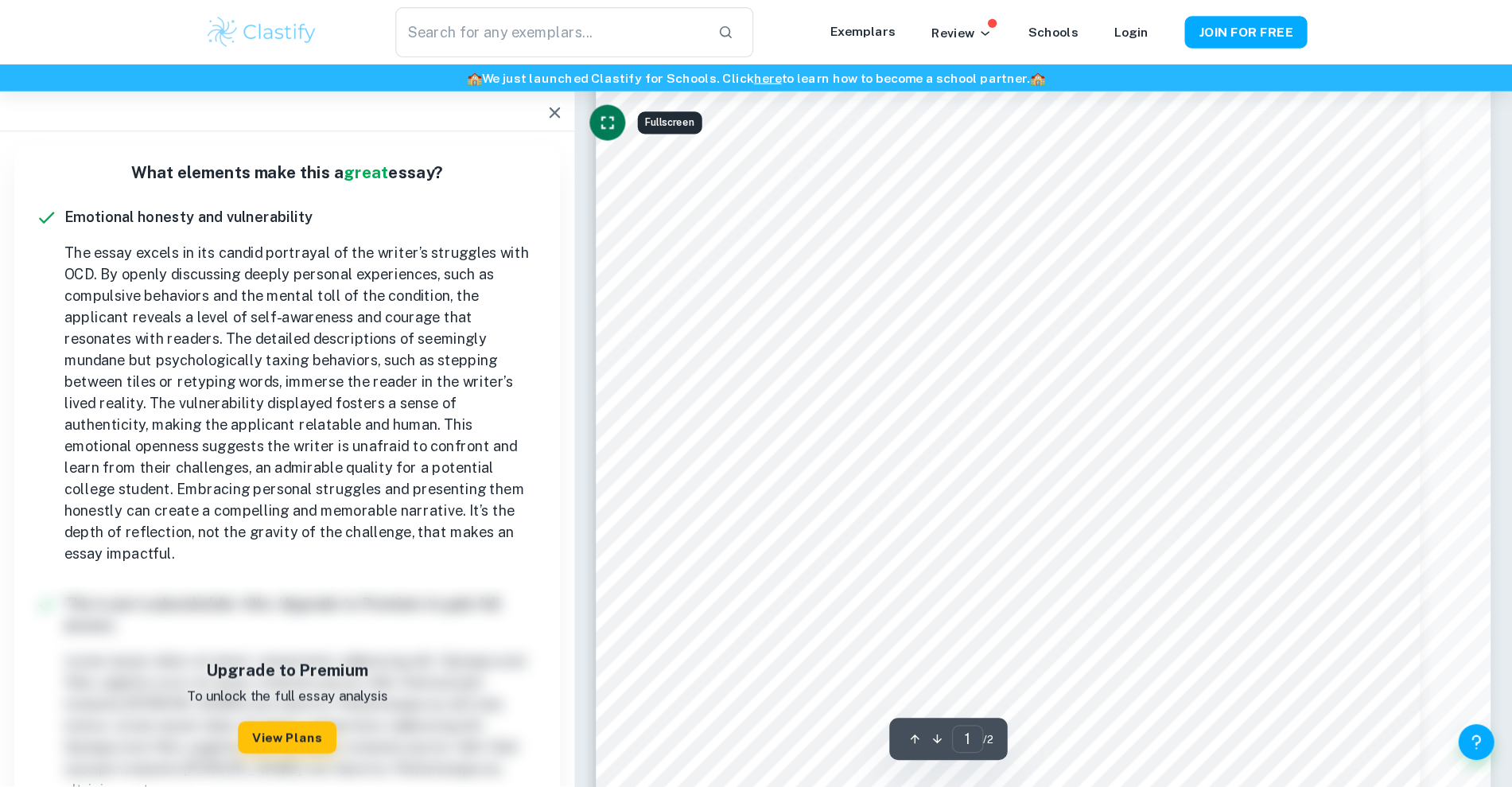
scroll to position [7, 0]
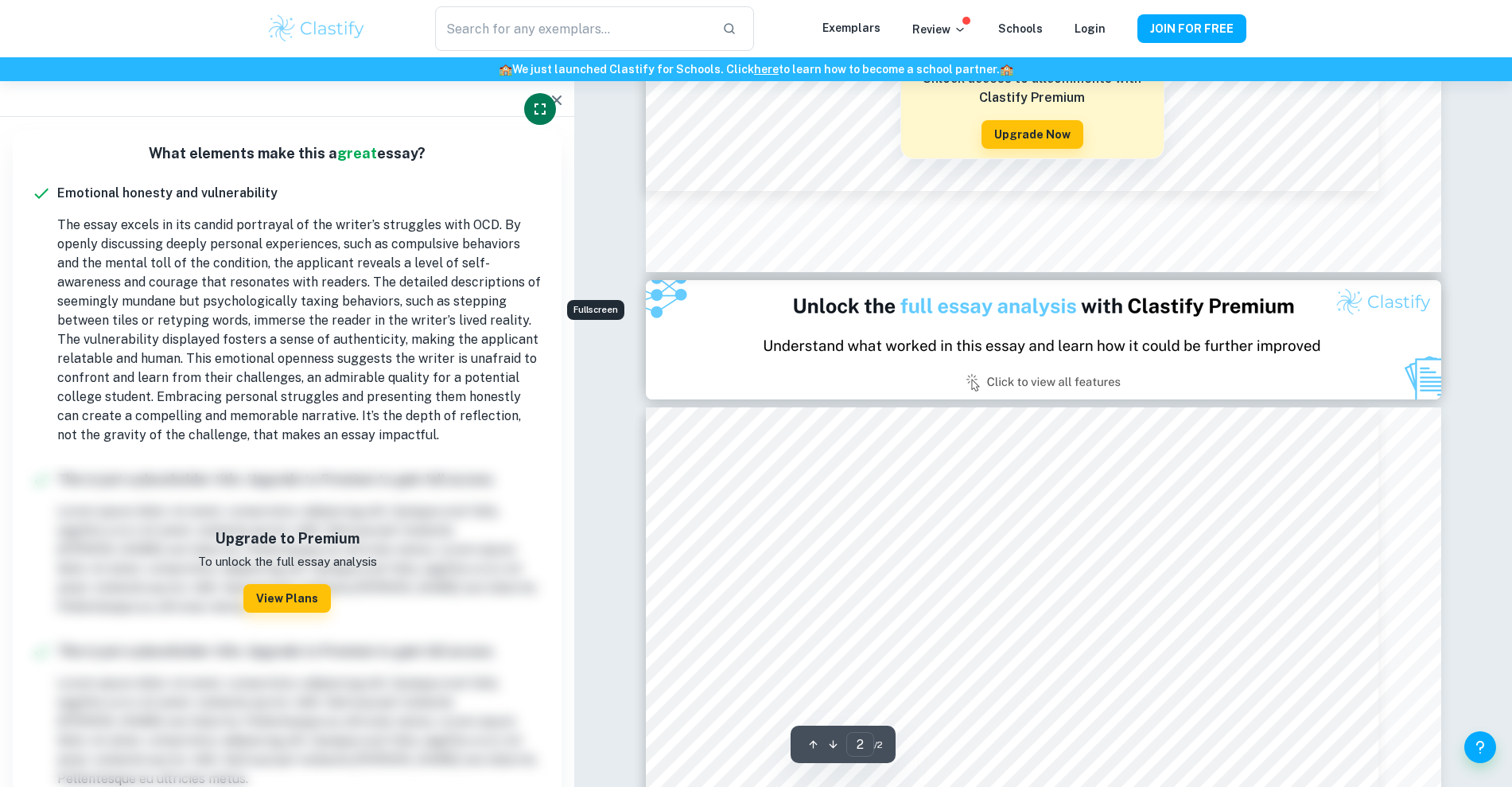
type input "1"
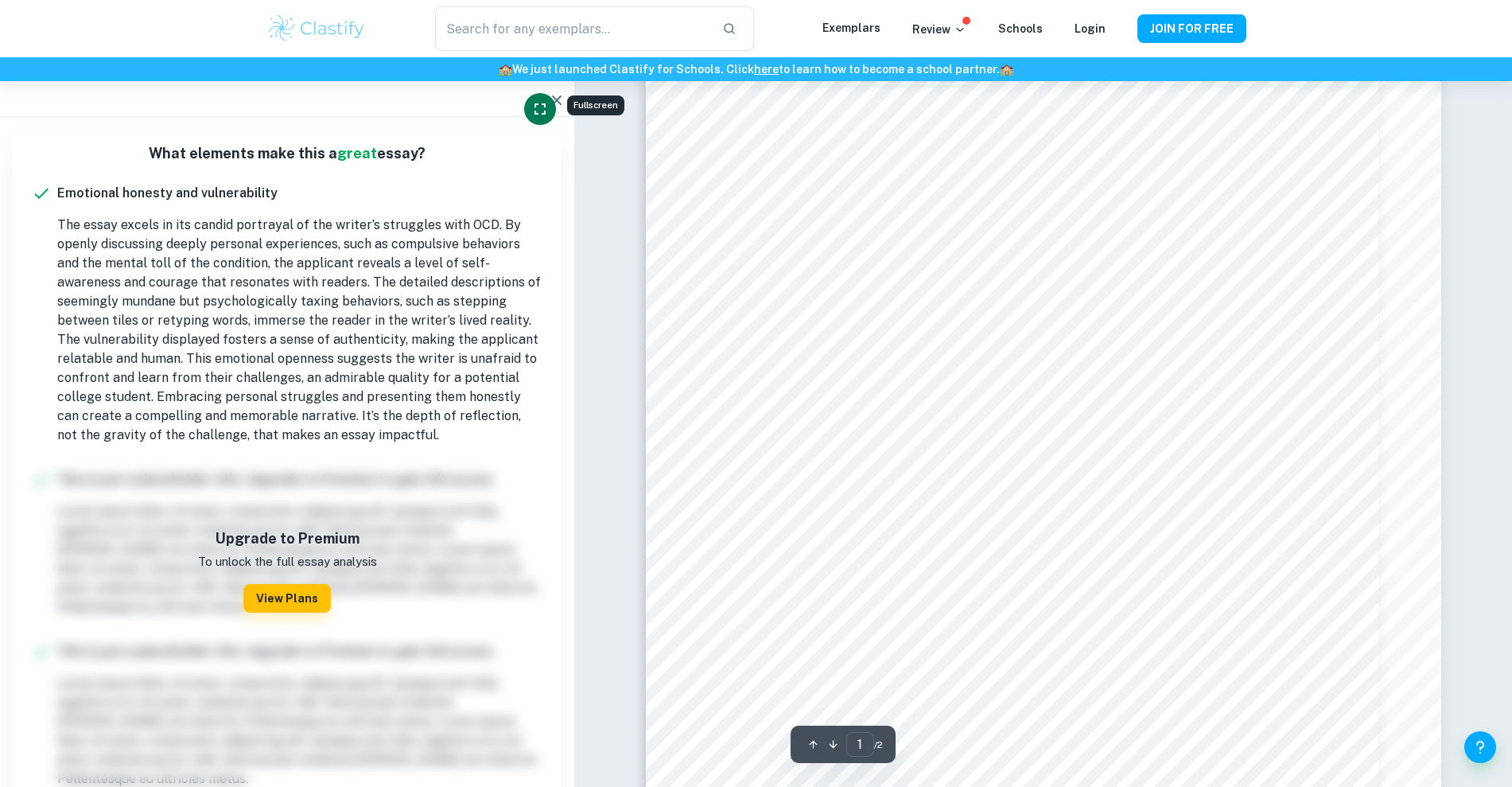
scroll to position [0, 0]
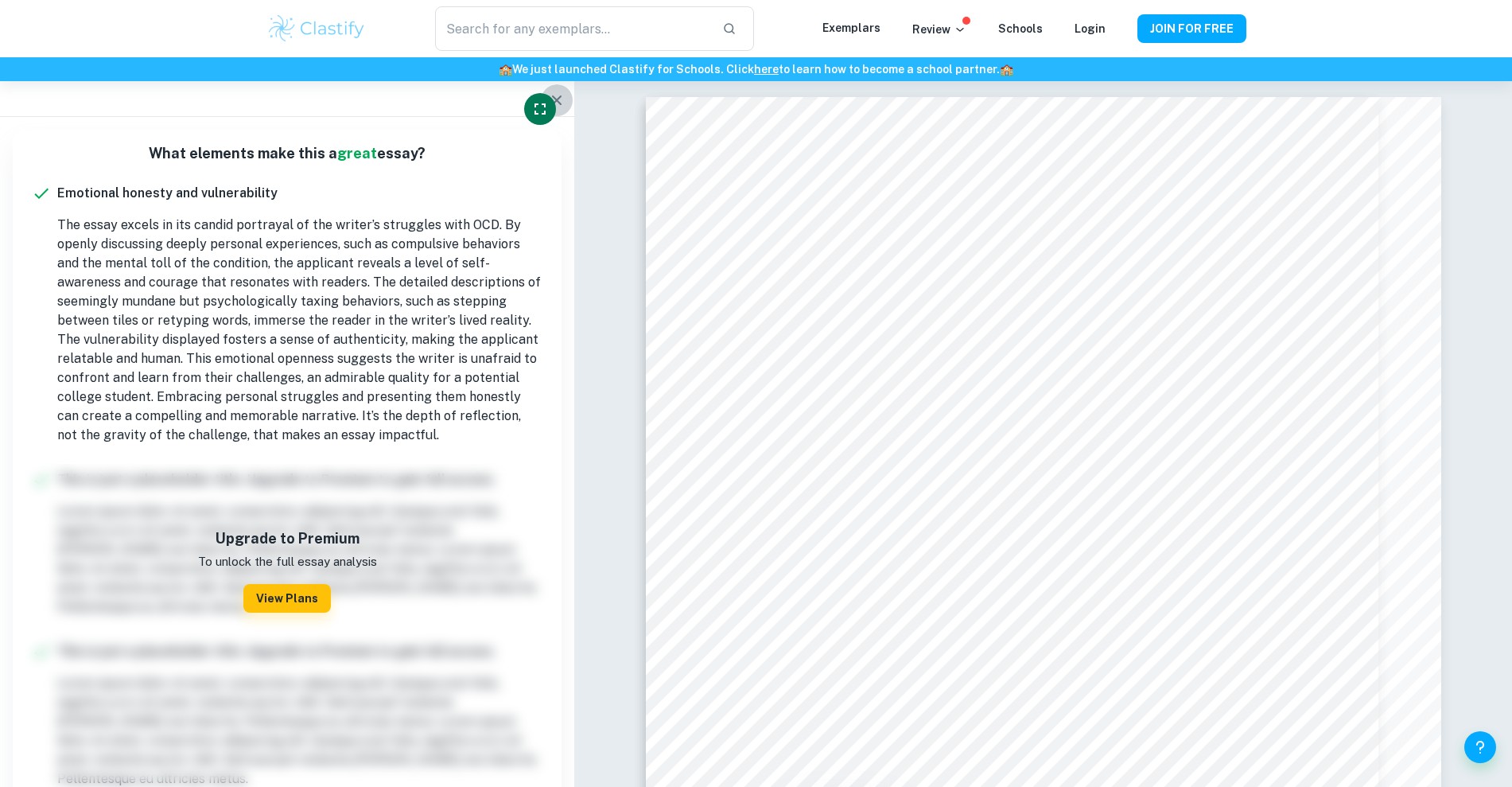
click at [559, 92] on icon "button" at bounding box center [556, 100] width 19 height 19
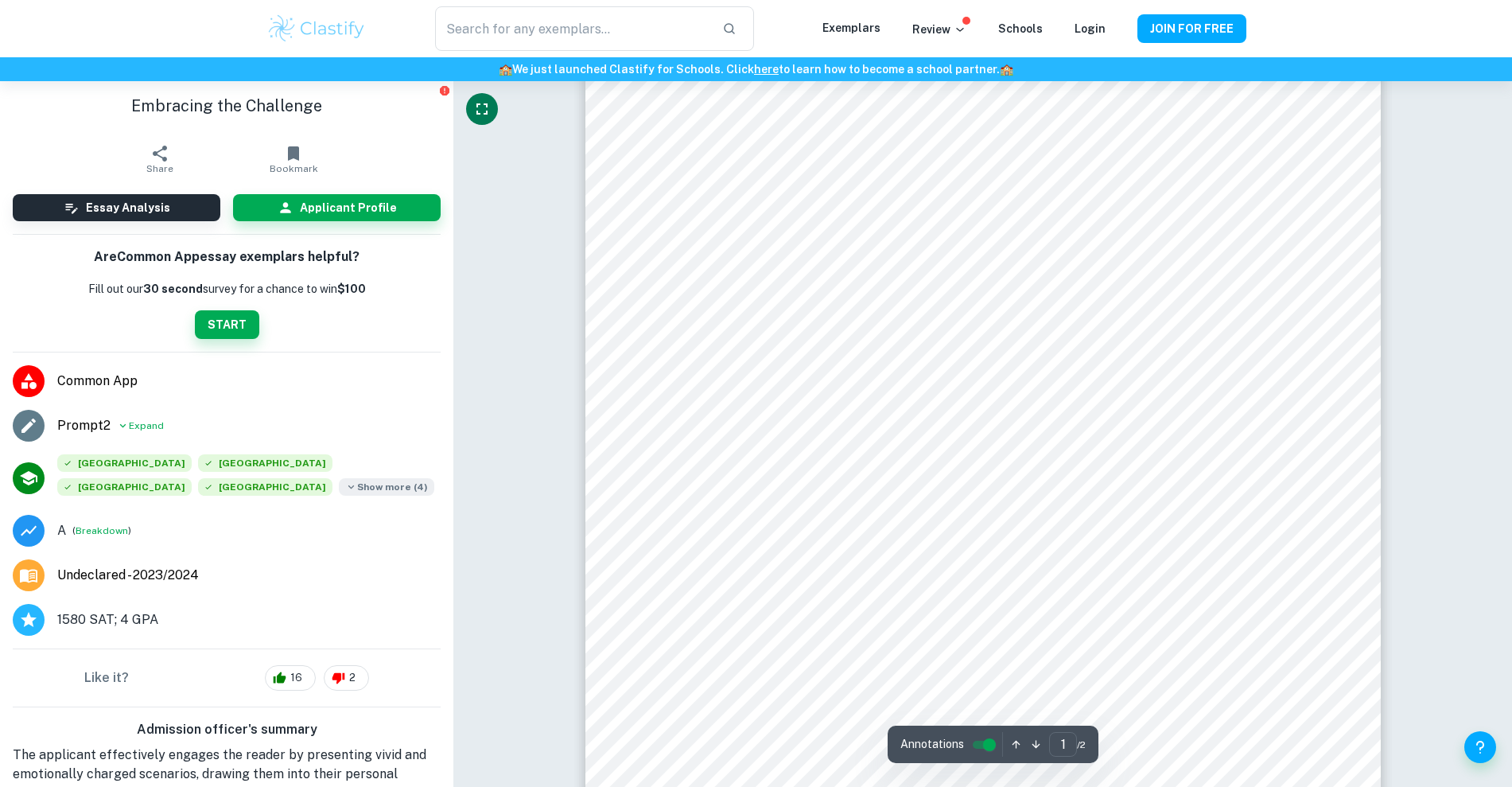
scroll to position [48, 0]
drag, startPoint x: 564, startPoint y: 393, endPoint x: 526, endPoint y: 398, distance: 38.3
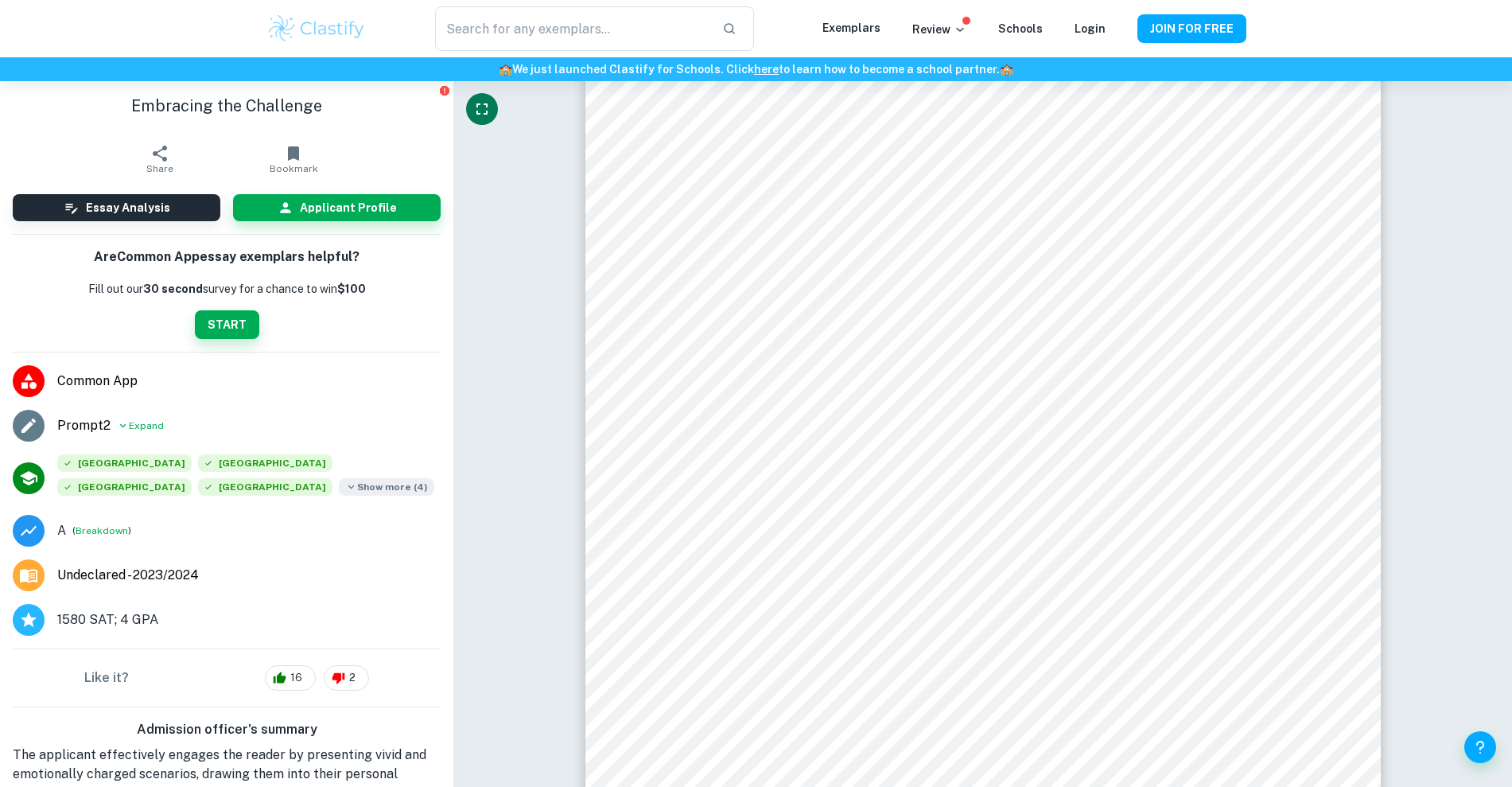
click at [417, 356] on ul "Common App Prompt 2 Expand [GEOGRAPHIC_DATA] [GEOGRAPHIC_DATA] [GEOGRAPHIC_DATA…" at bounding box center [226, 500] width 453 height 296
click at [469, 106] on button "Fullscreen" at bounding box center [481, 108] width 31 height 31
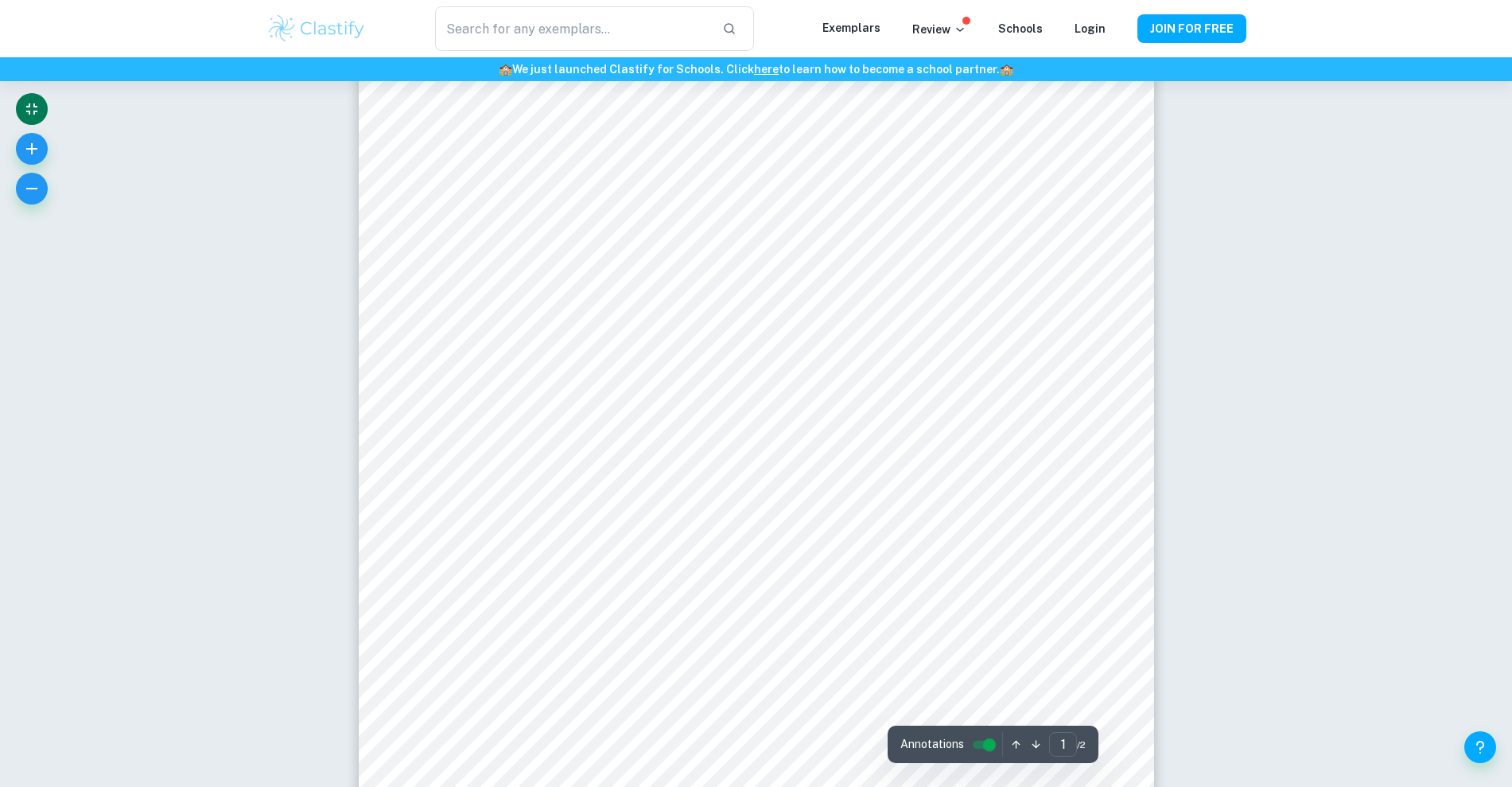
scroll to position [187, 0]
click at [35, 161] on button "button" at bounding box center [31, 148] width 31 height 31
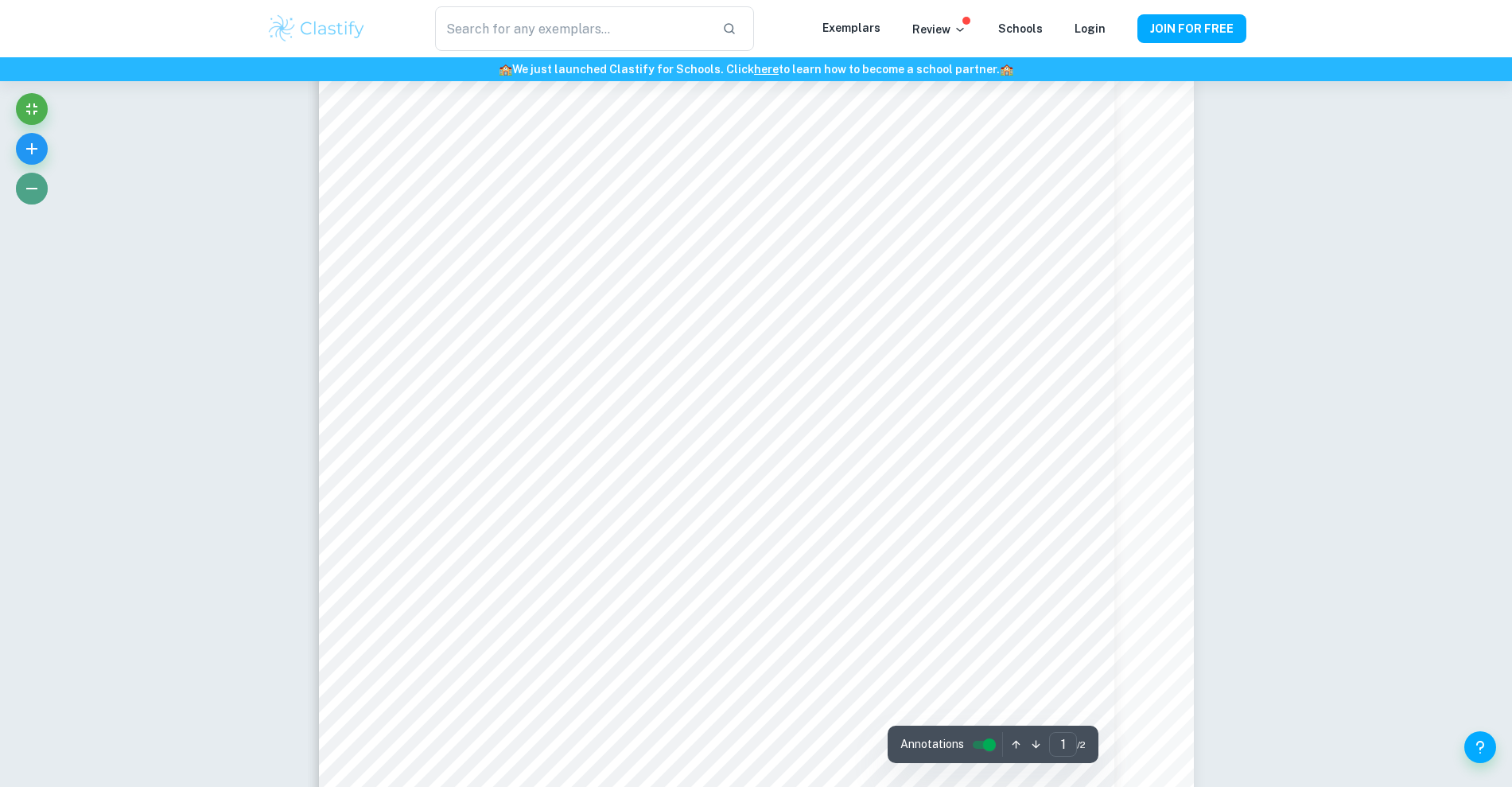
click at [20, 190] on button "button" at bounding box center [31, 188] width 31 height 31
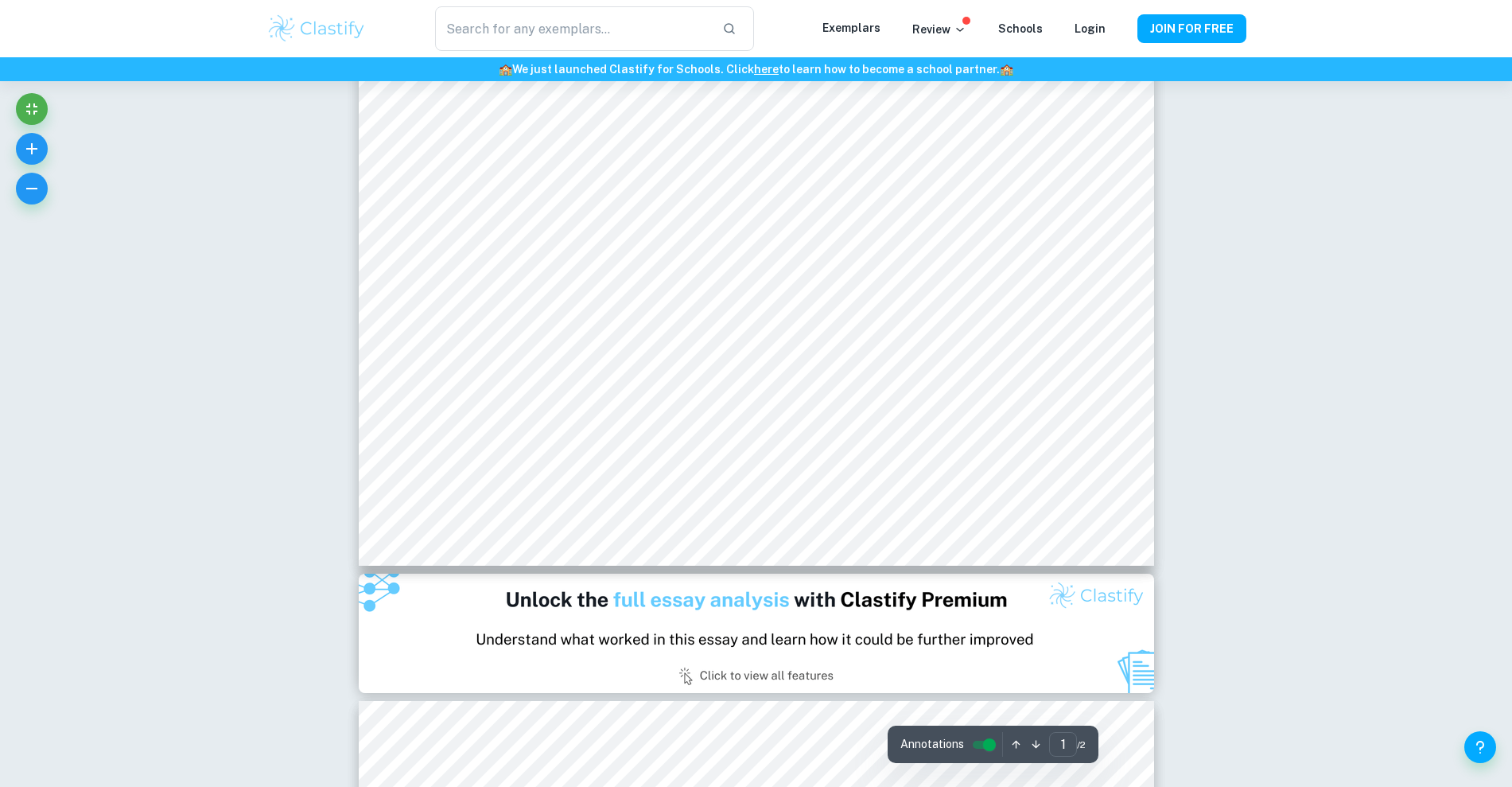
scroll to position [560, 0]
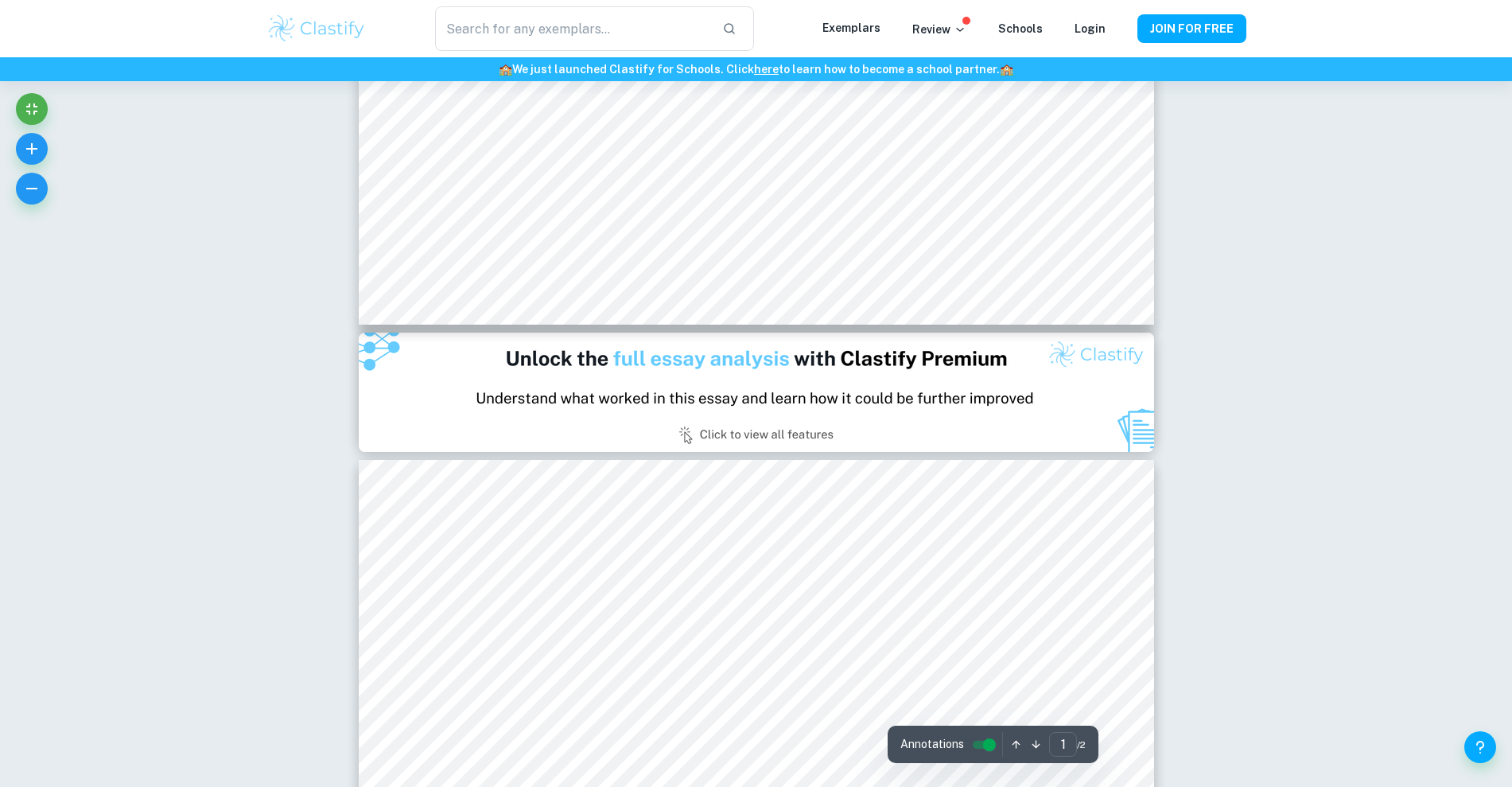
type input "2"
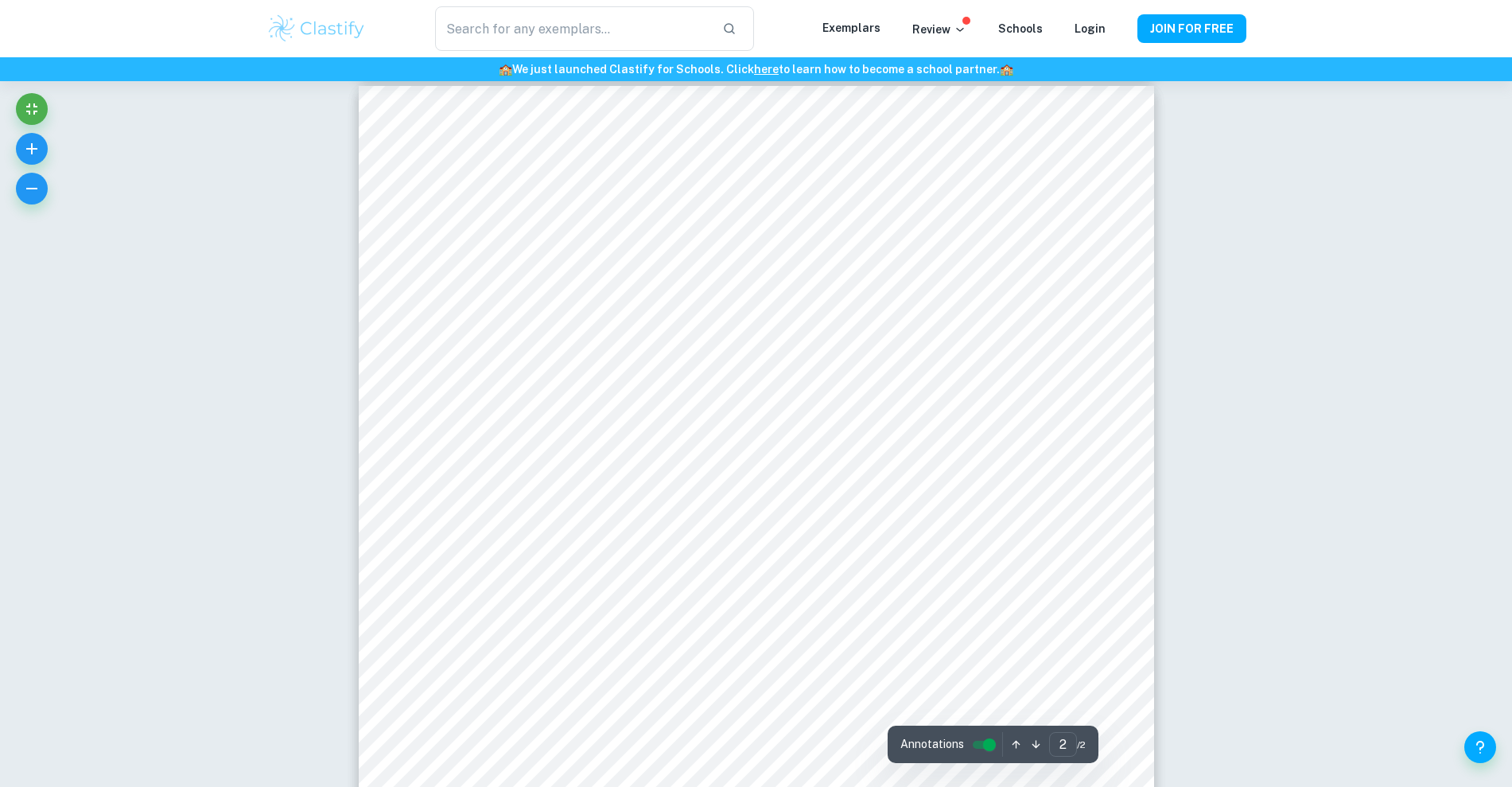
scroll to position [1177, 0]
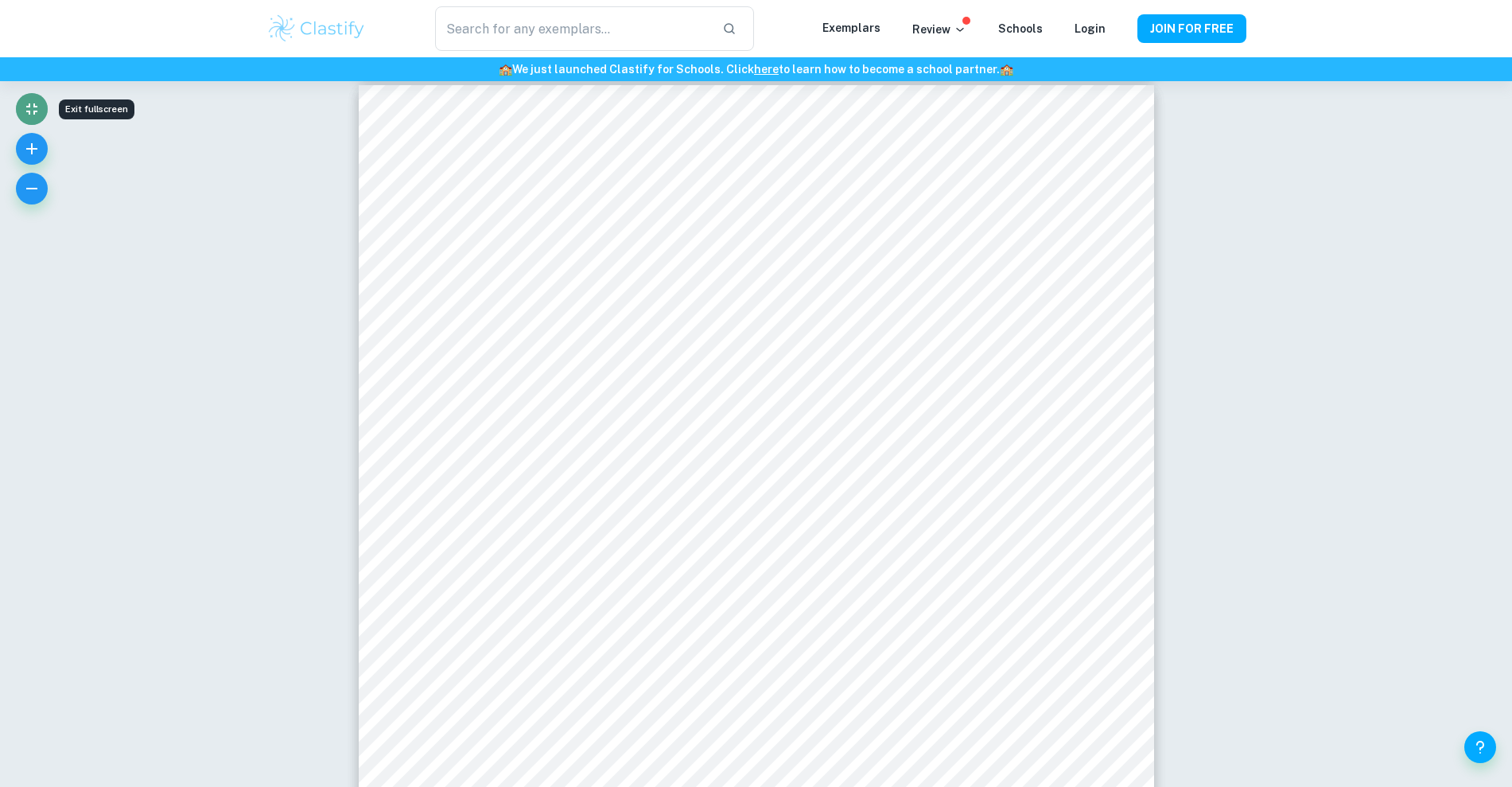
click at [25, 111] on icon "Exit fullscreen" at bounding box center [31, 109] width 19 height 19
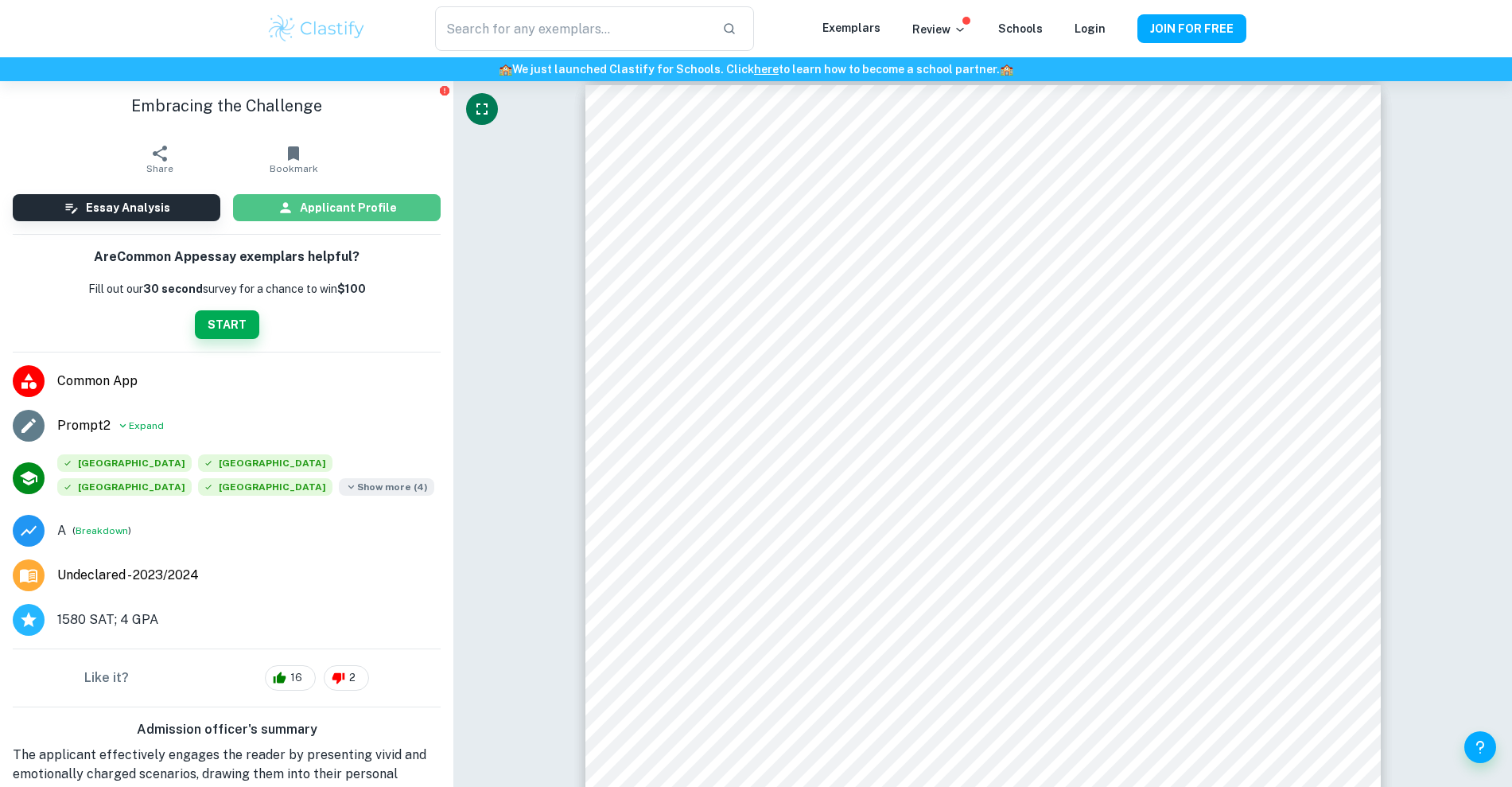
click at [395, 202] on button "Applicant Profile" at bounding box center [337, 208] width 207 height 27
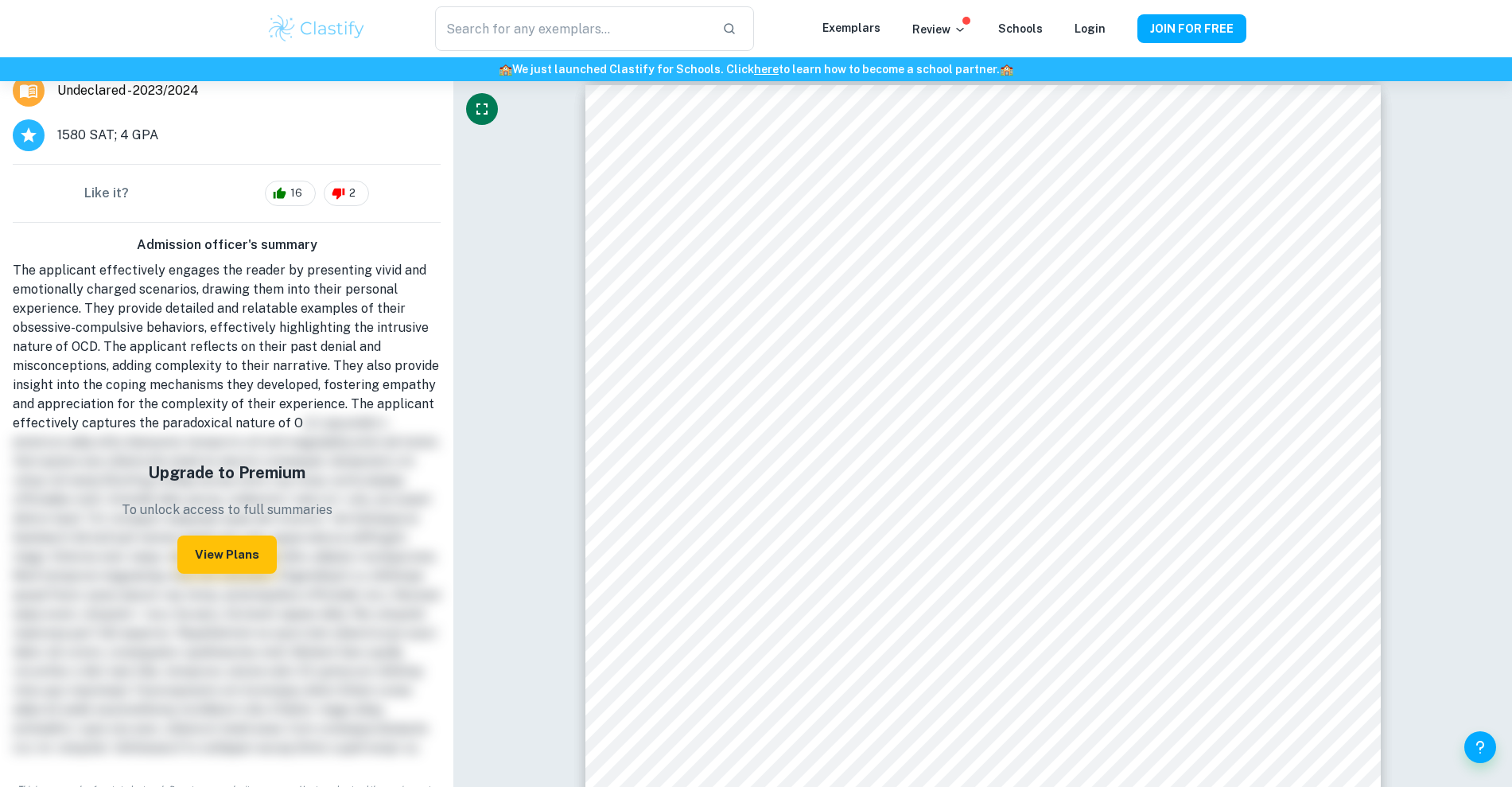
scroll to position [530, 0]
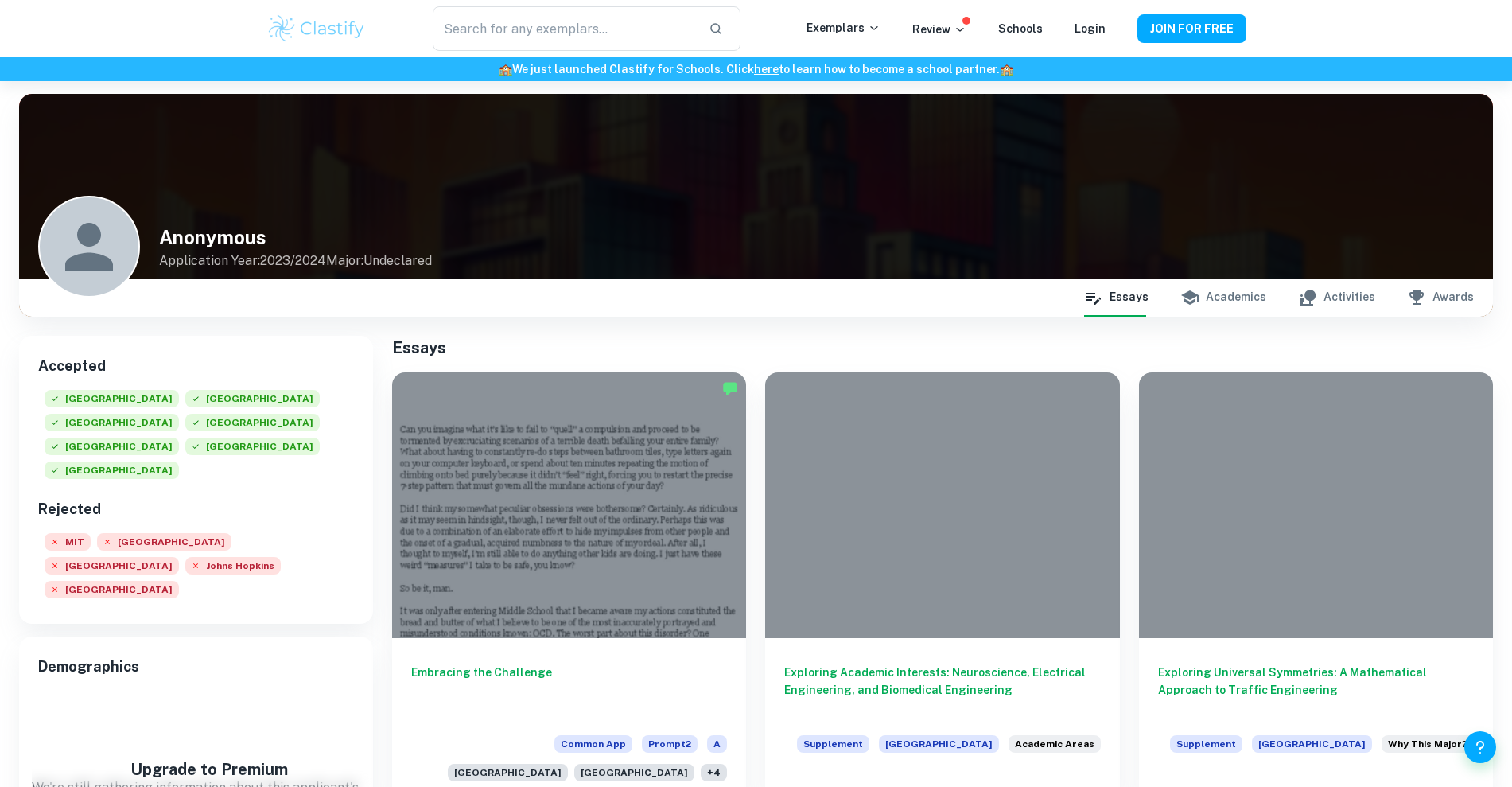
scroll to position [167, 0]
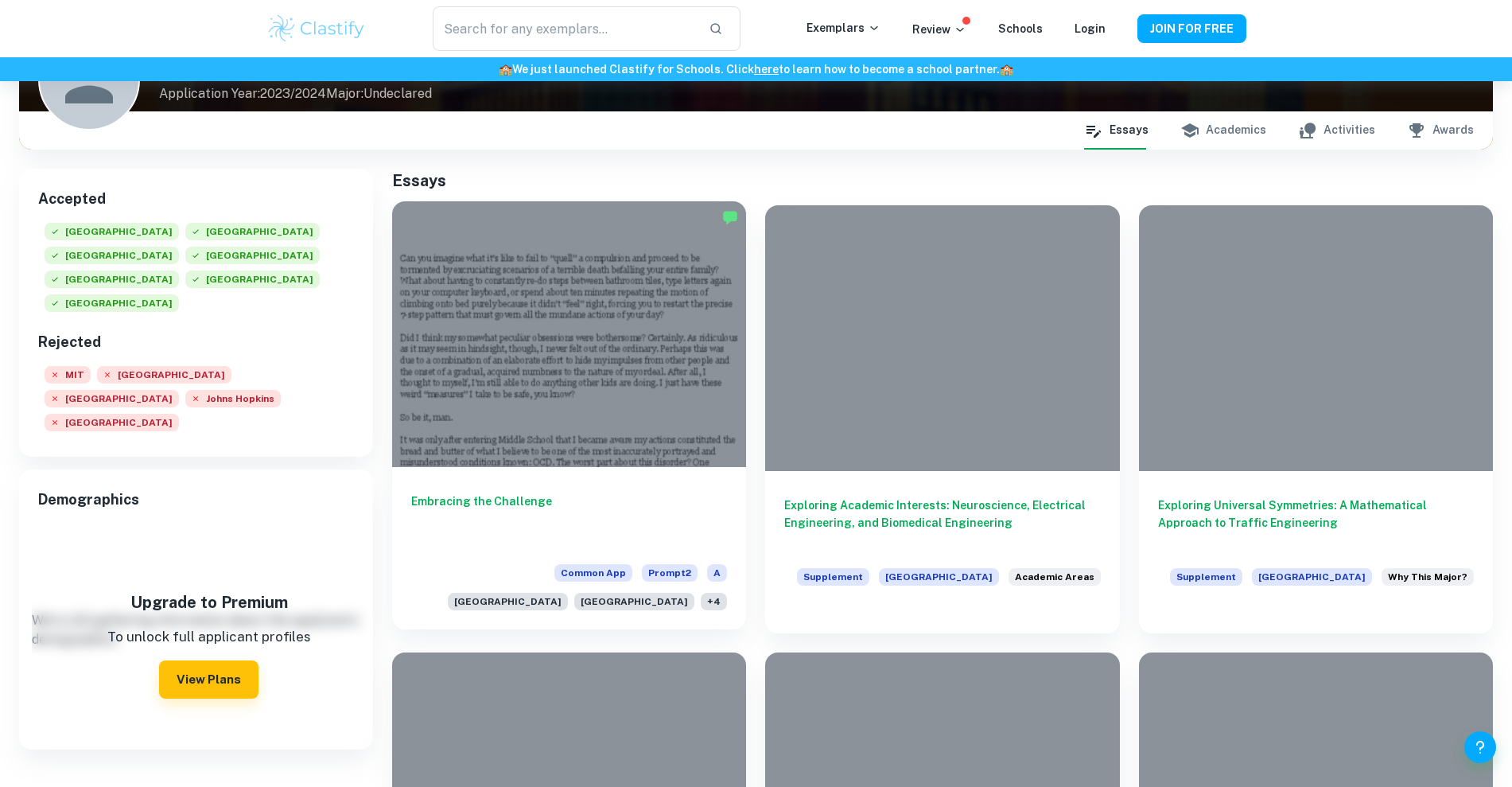
click at [530, 467] on div "Embracing the Challenge Common App Prompt 2 A [GEOGRAPHIC_DATA] + 4" at bounding box center [569, 548] width 354 height 163
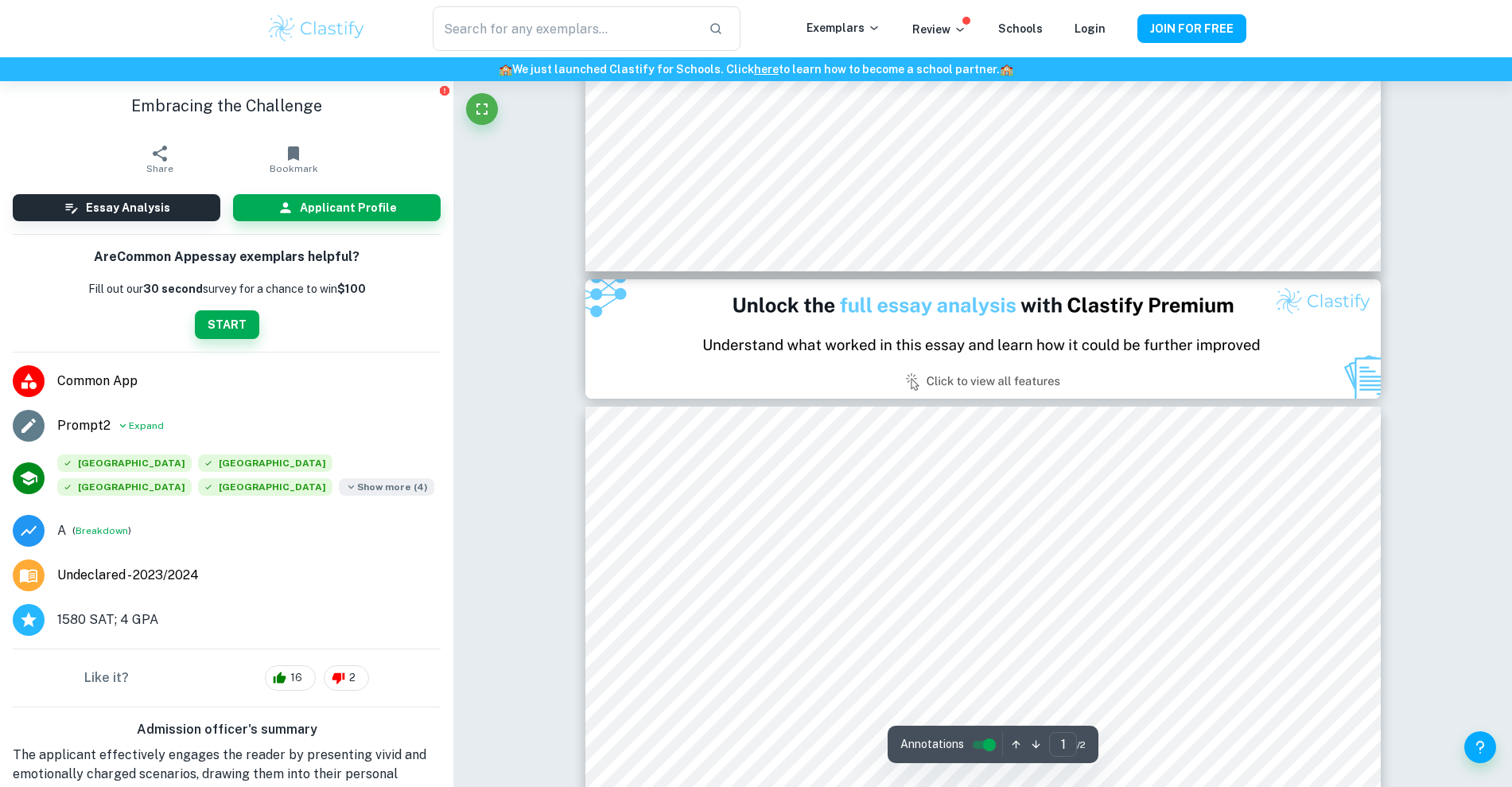
type input "2"
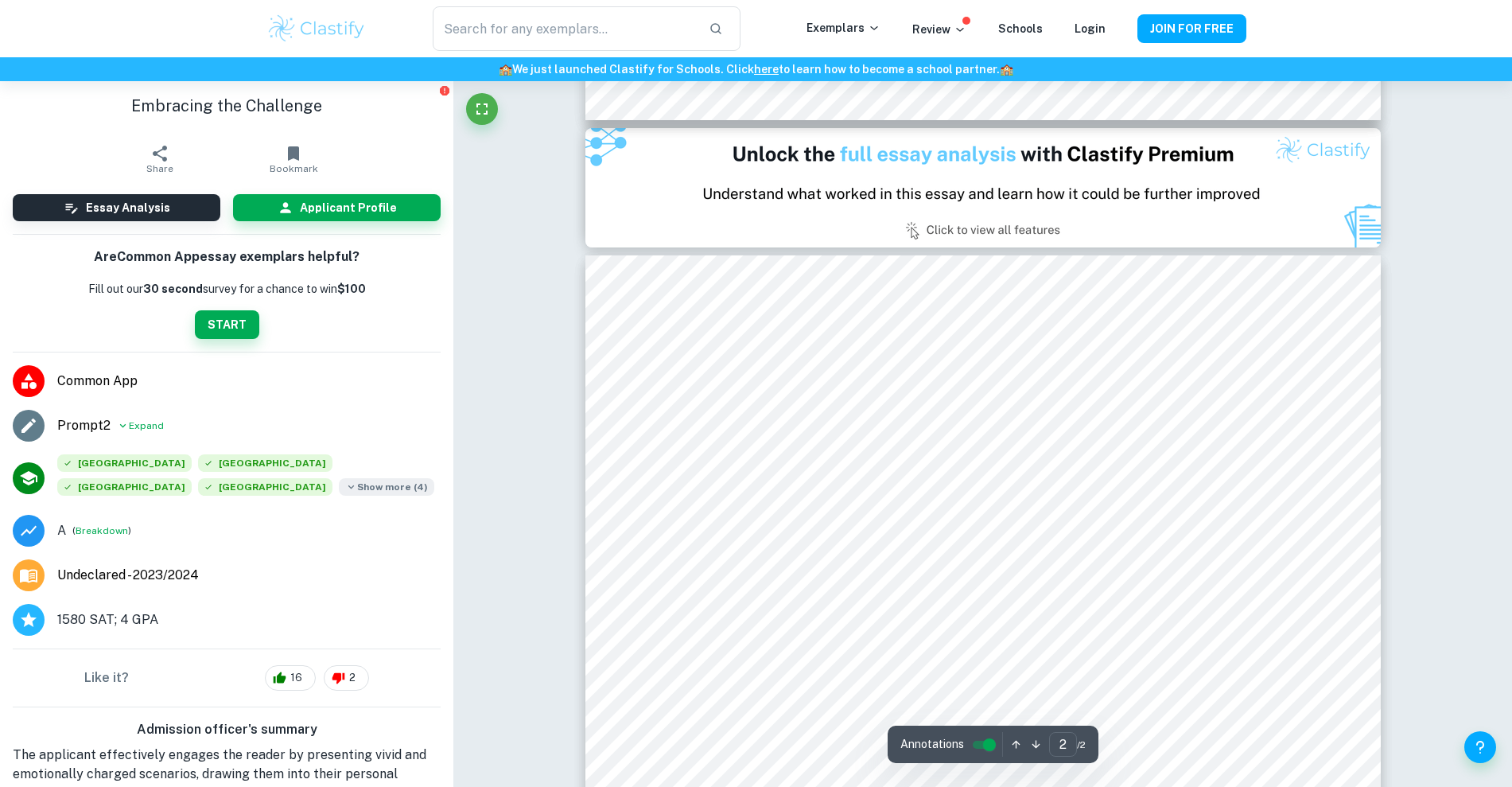
scroll to position [1030, 0]
